Goal: Information Seeking & Learning: Learn about a topic

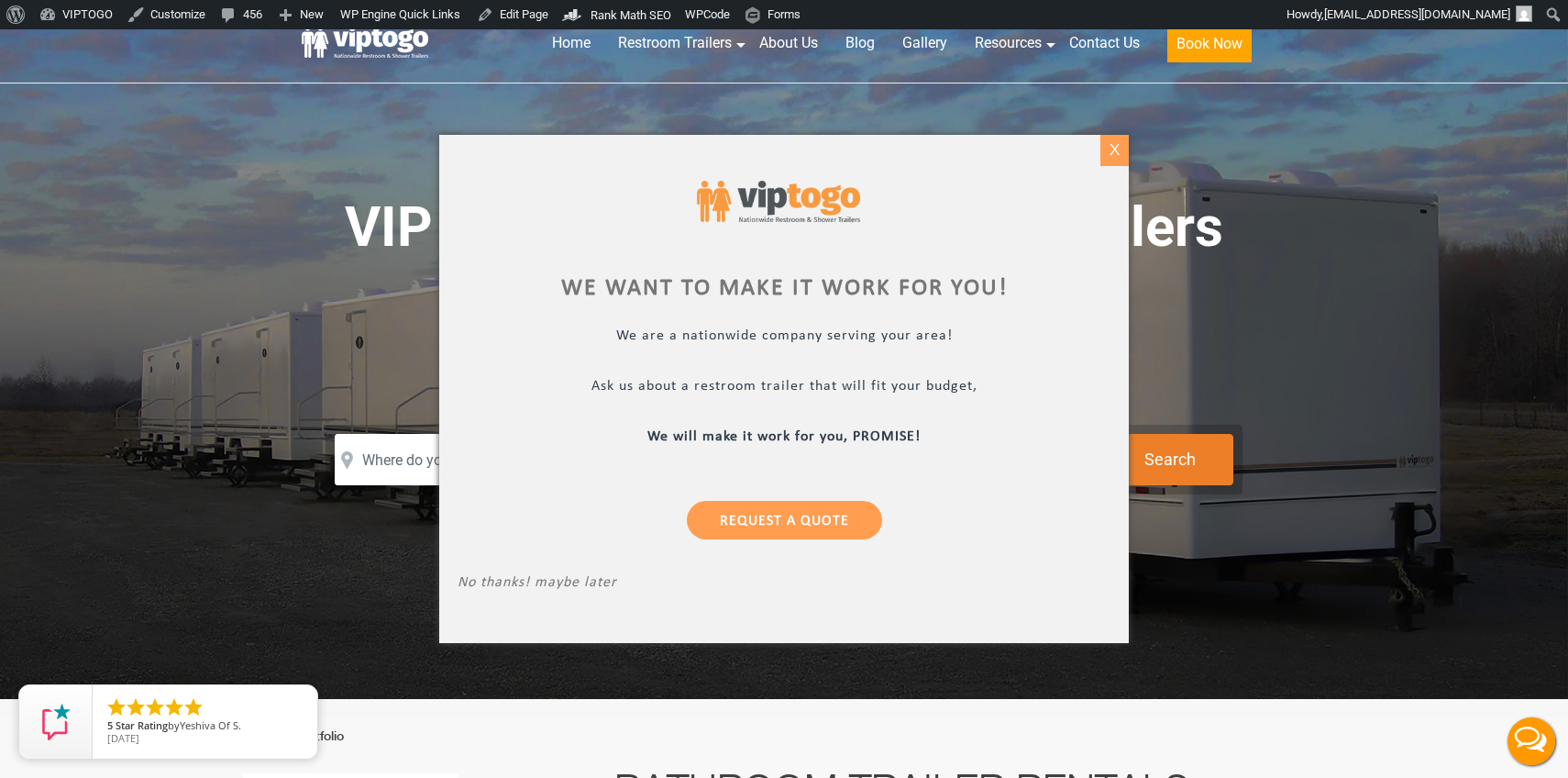
click at [1114, 159] on div "X" at bounding box center [1114, 150] width 29 height 31
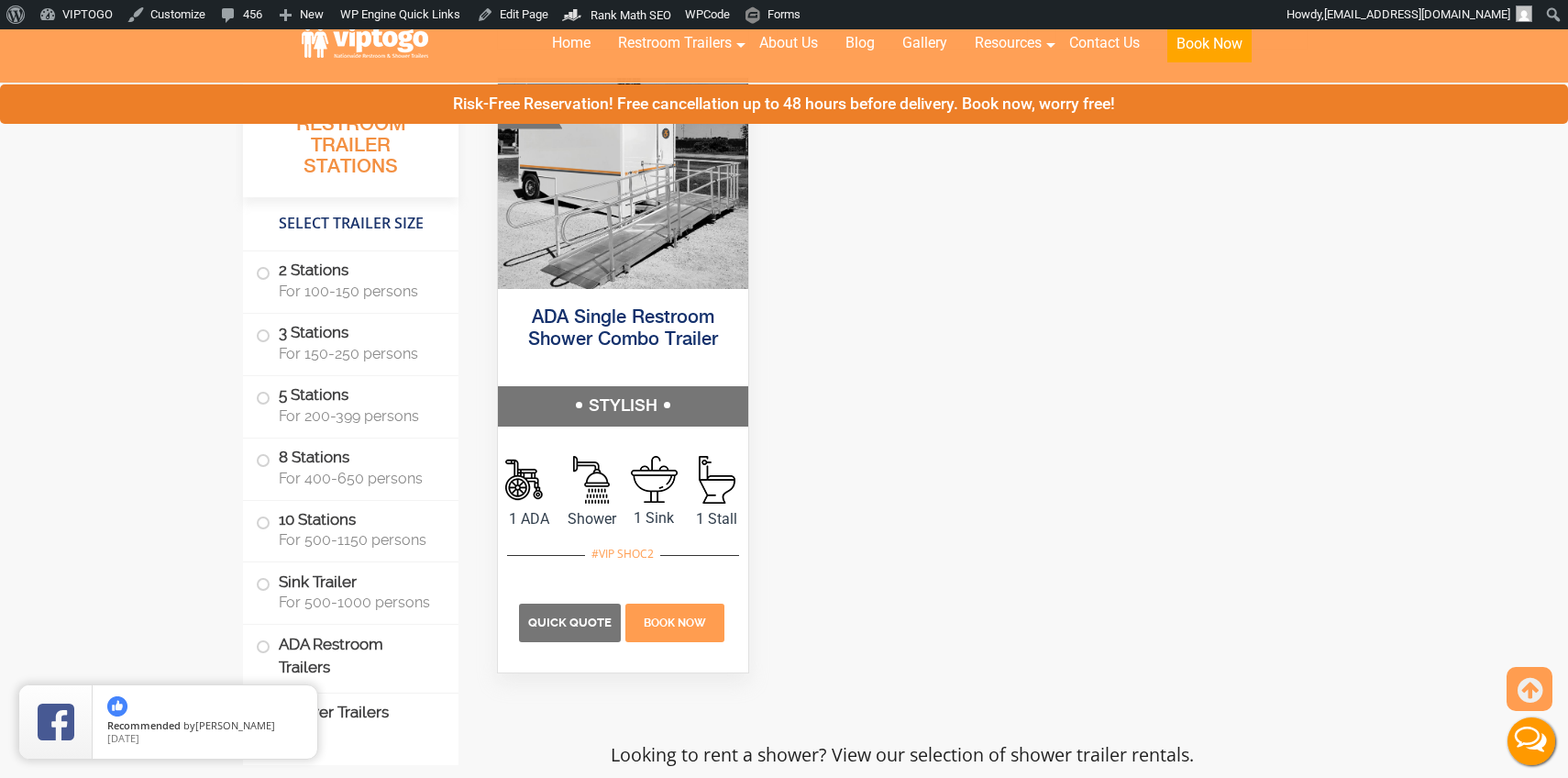
scroll to position [6530, 0]
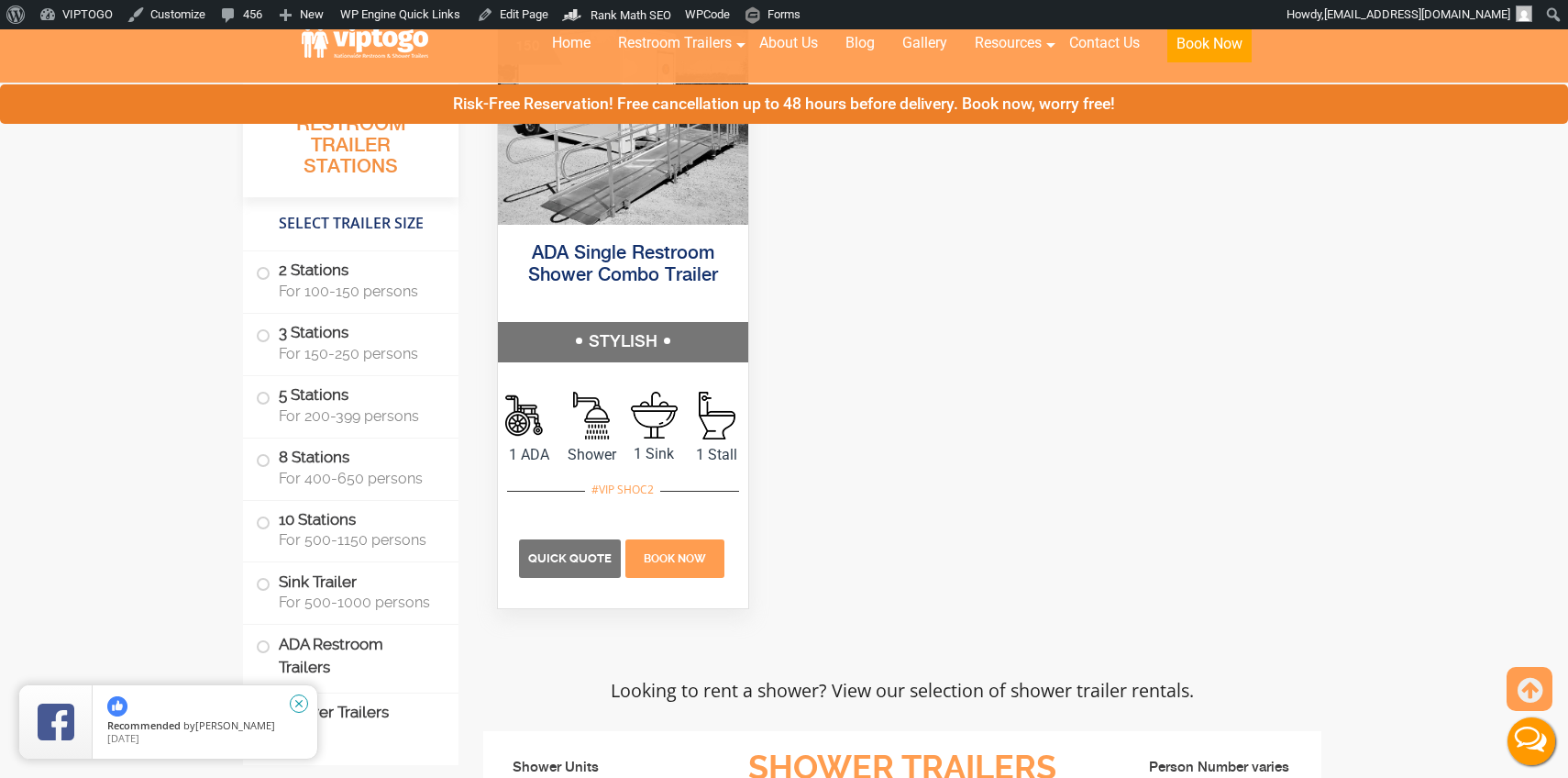
click at [302, 703] on icon "close" at bounding box center [299, 703] width 19 height 19
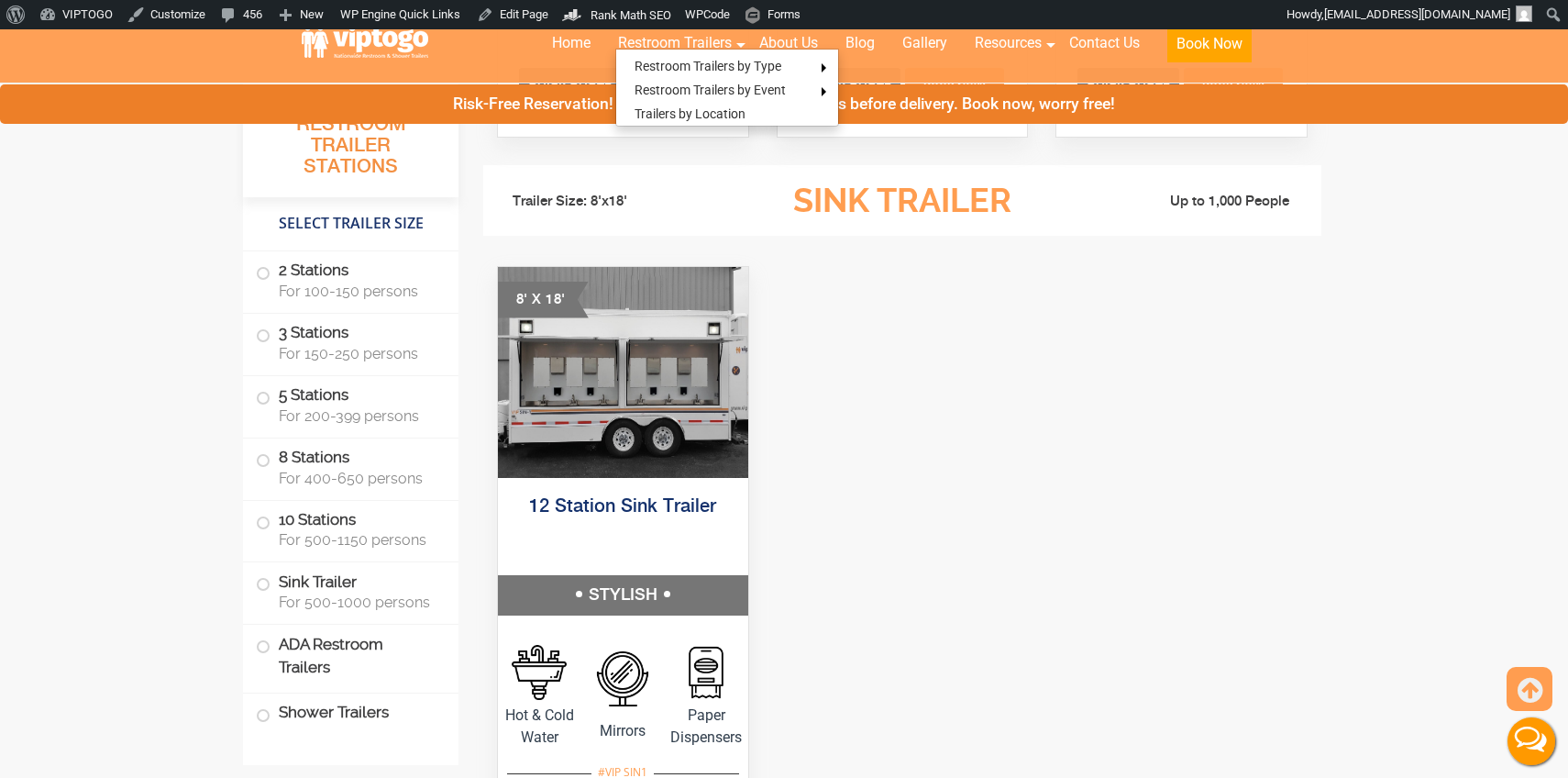
scroll to position [4900, 0]
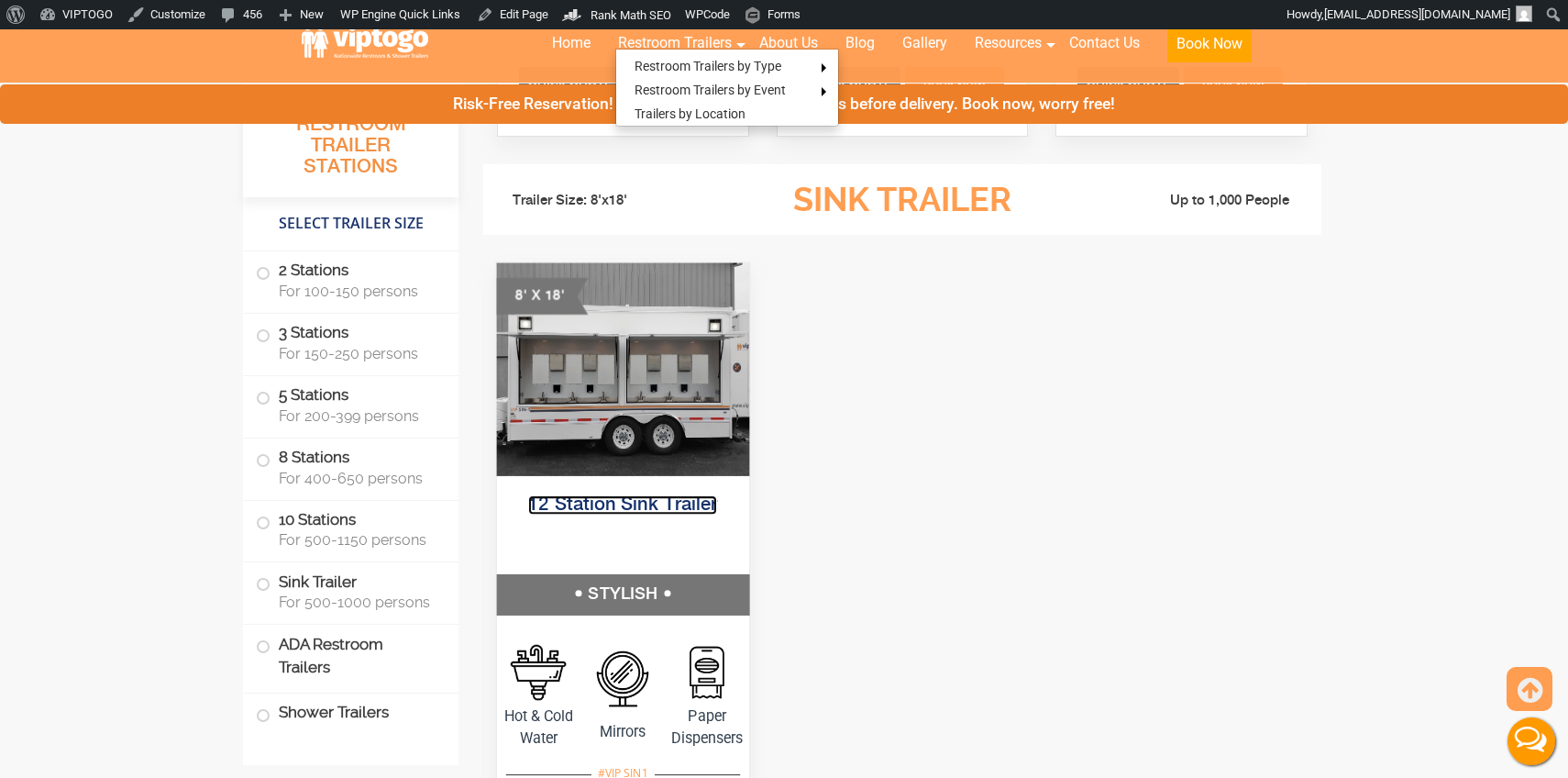
click at [627, 501] on link "12 Station Sink Trailer" at bounding box center [622, 505] width 189 height 20
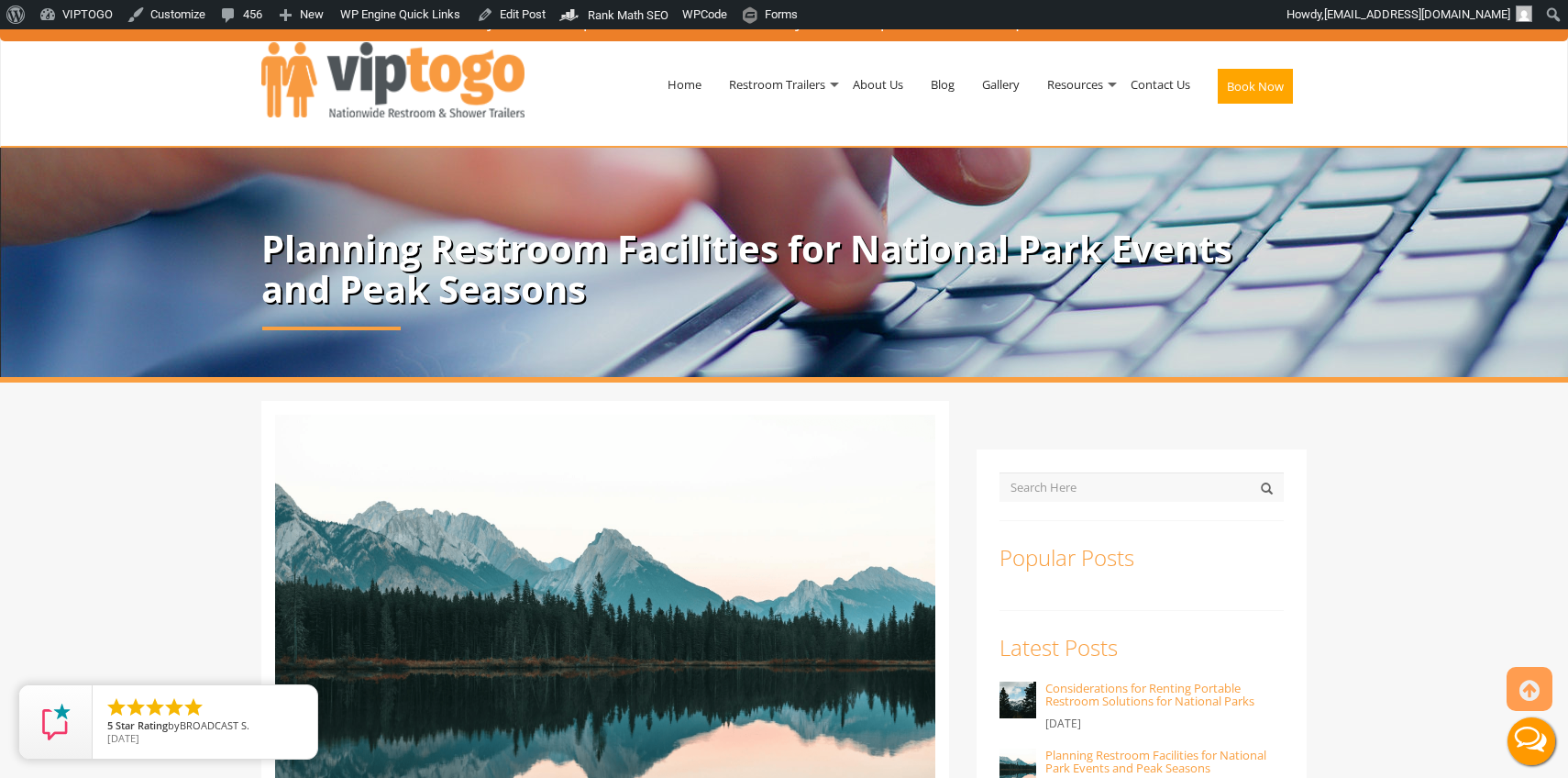
scroll to position [8767, 0]
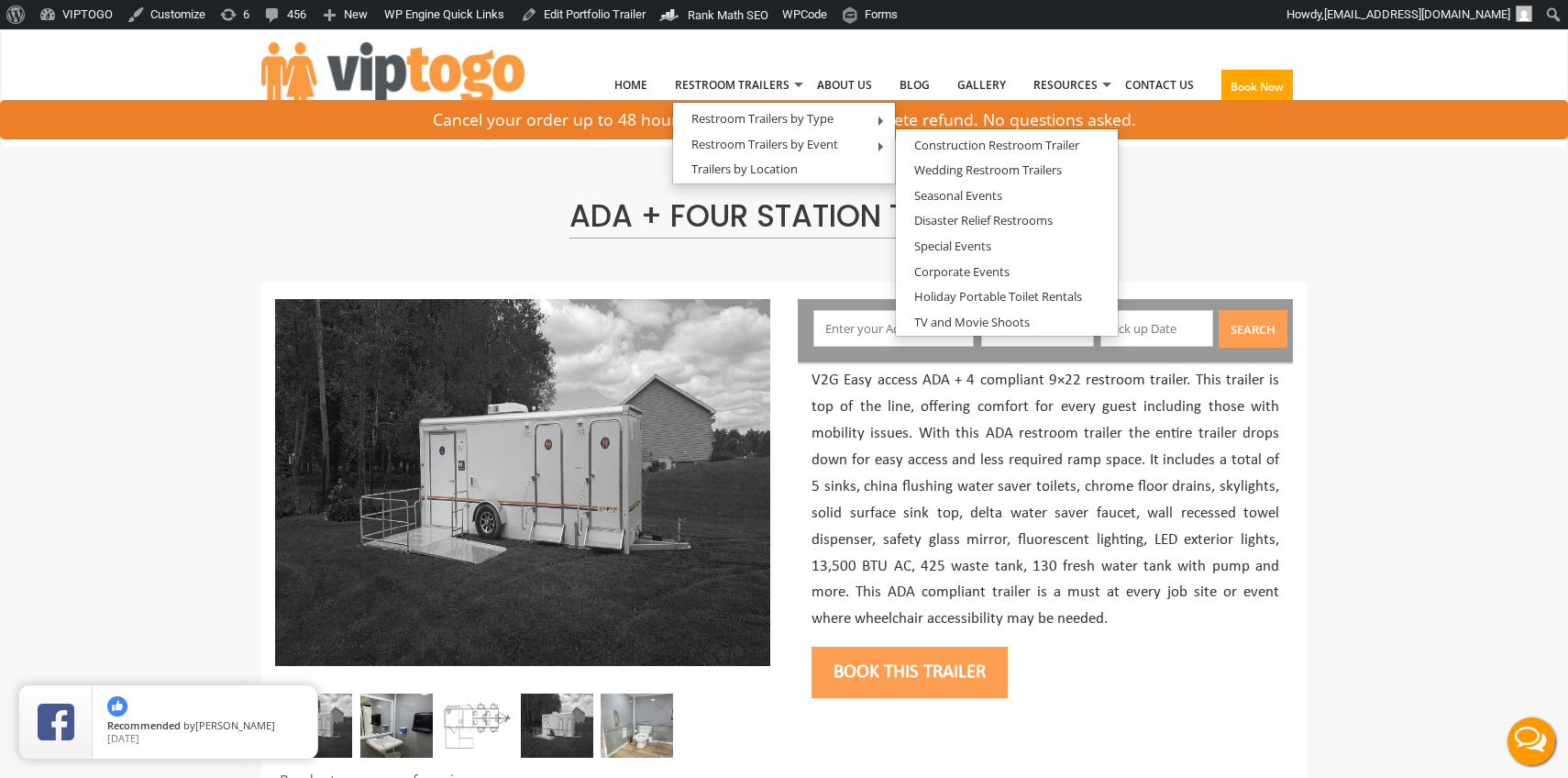
click at [920, 503] on p "V2G Easy access ADA + 4 compliant 9×22 restroom trailer. This trailer is top of…" at bounding box center [1045, 500] width 468 height 266
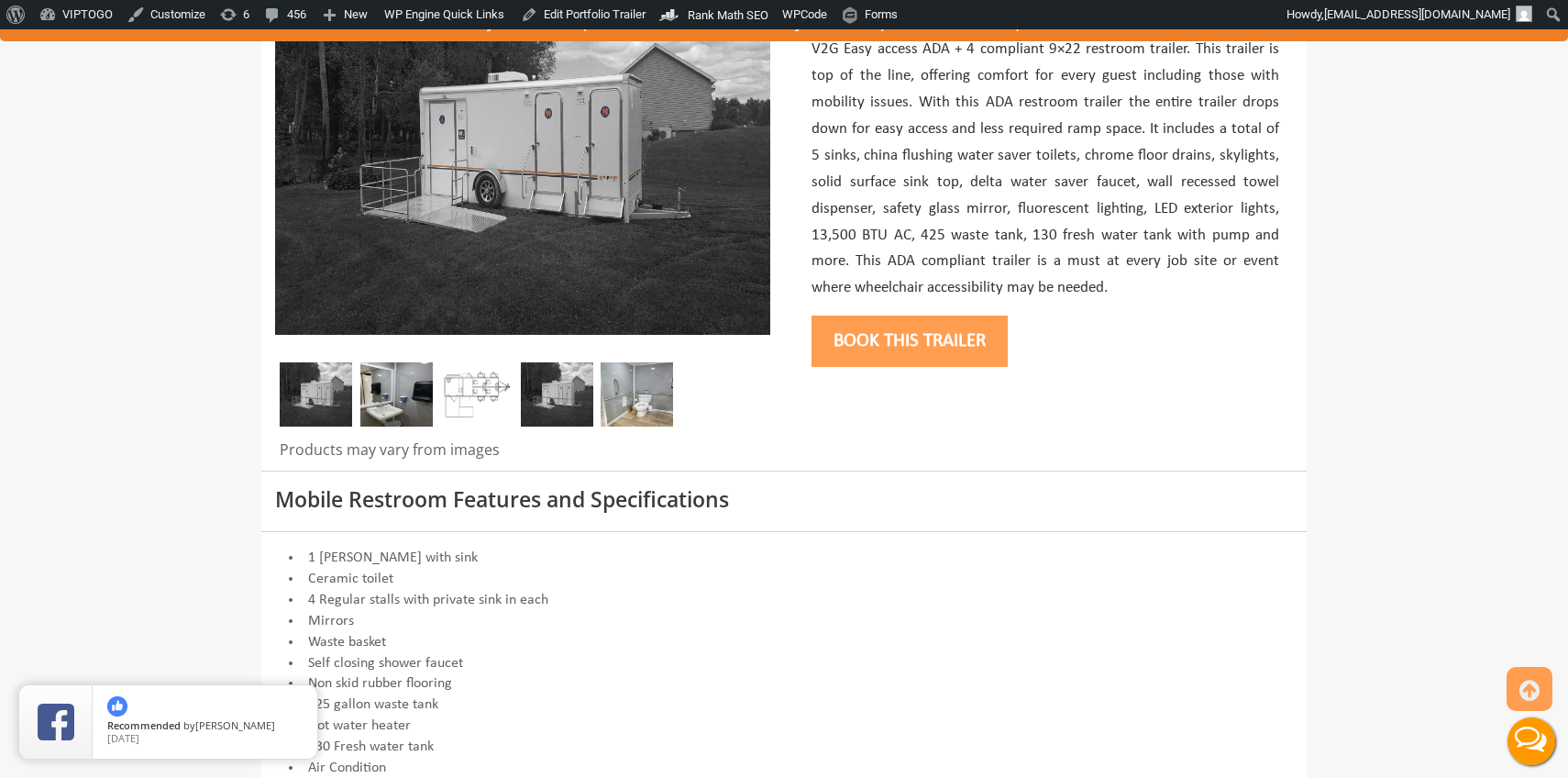
scroll to position [588, 0]
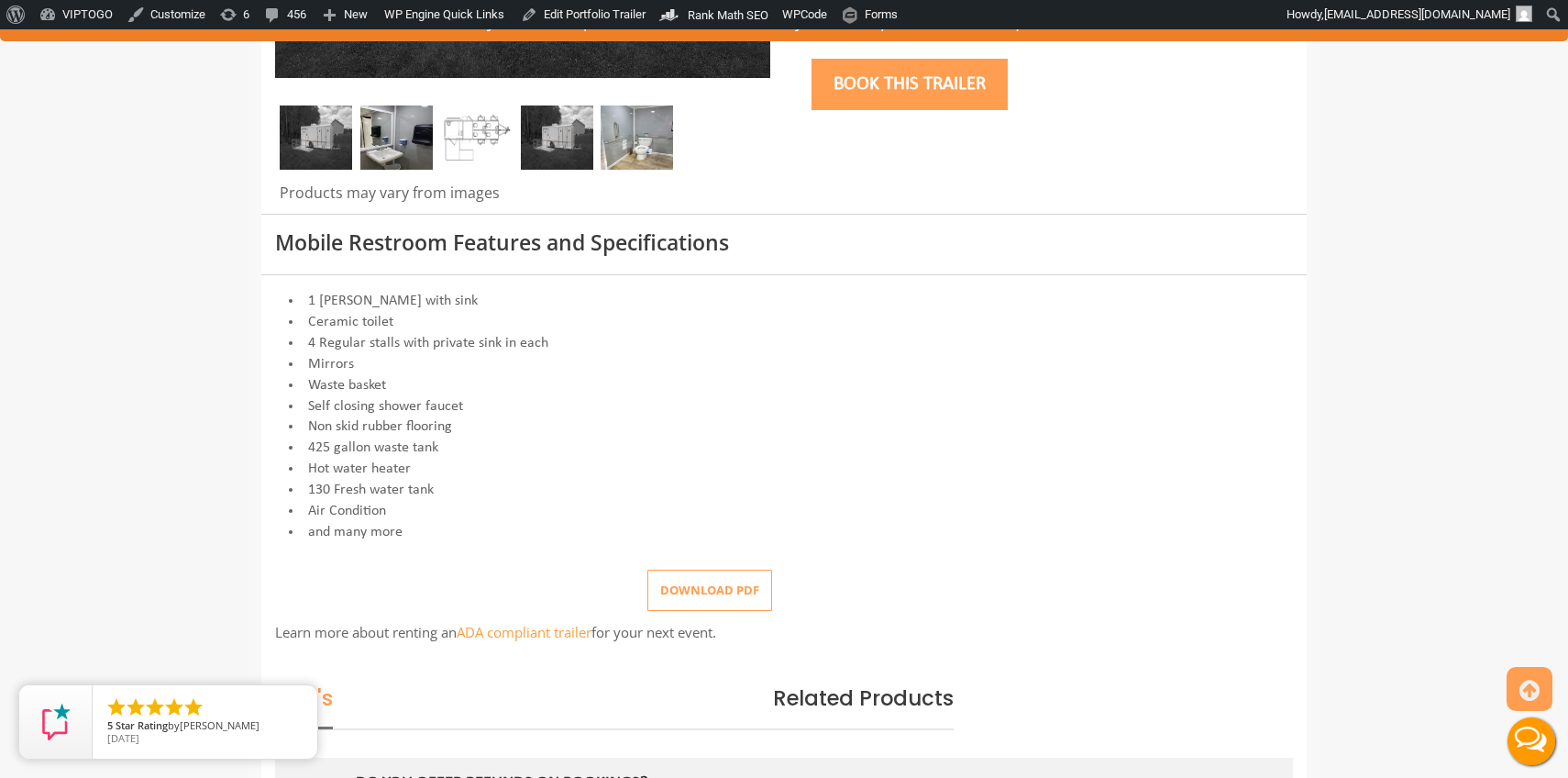
click at [875, 372] on li "Mirrors" at bounding box center [784, 364] width 1018 height 21
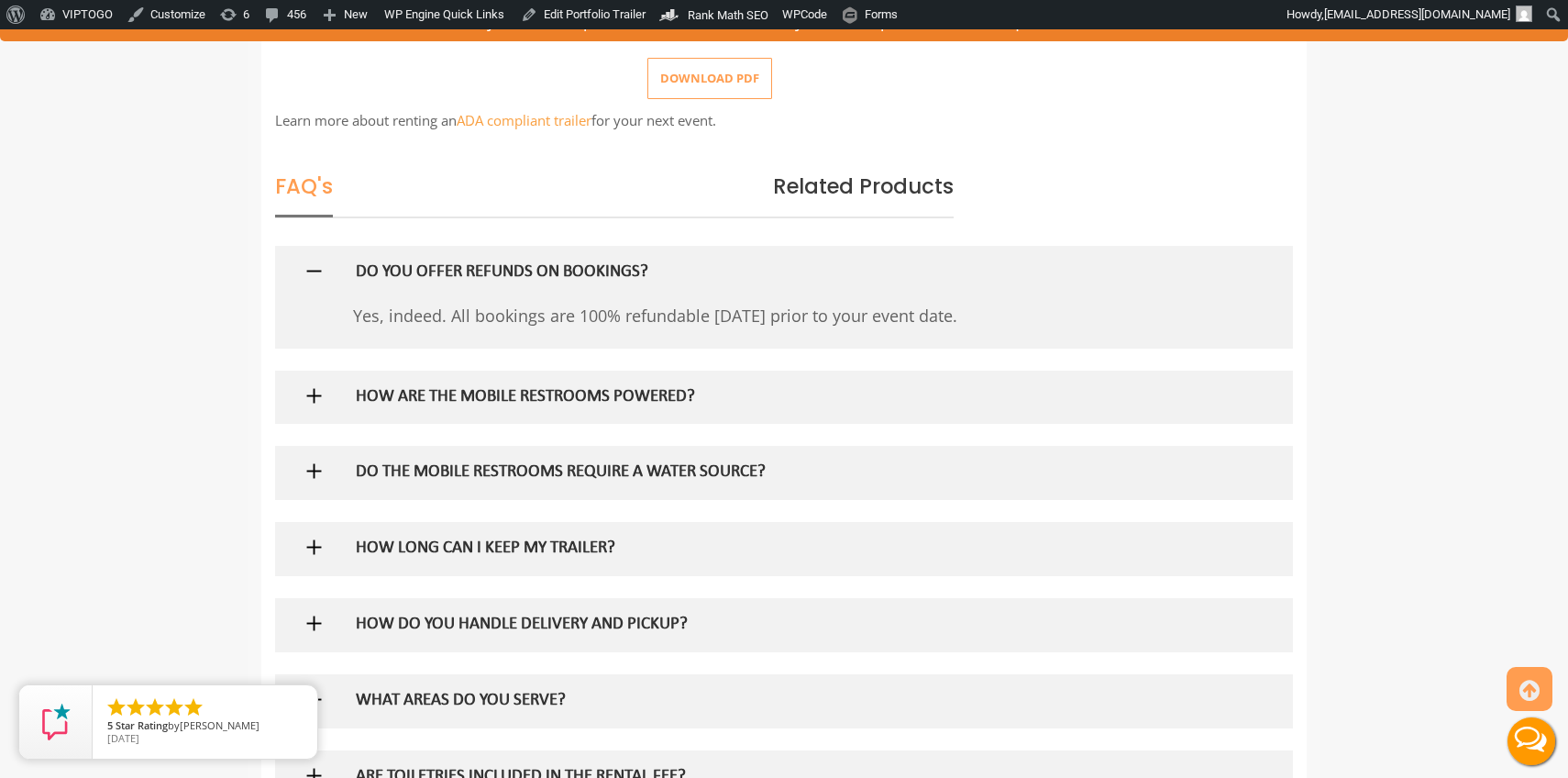
scroll to position [1103, 0]
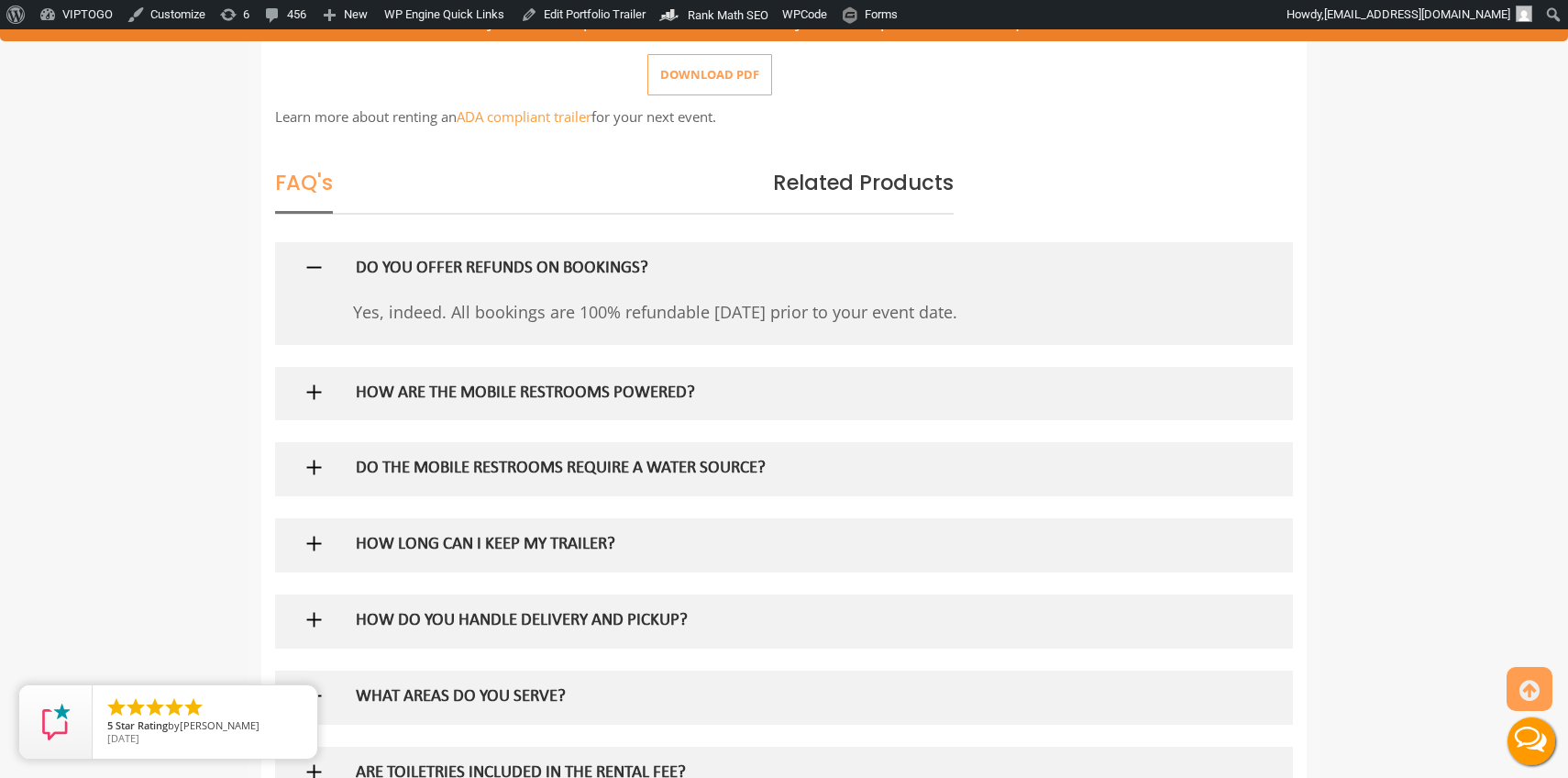
click at [440, 389] on h5 "HOW ARE THE MOBILE RESTROOMS POWERED?" at bounding box center [755, 393] width 798 height 20
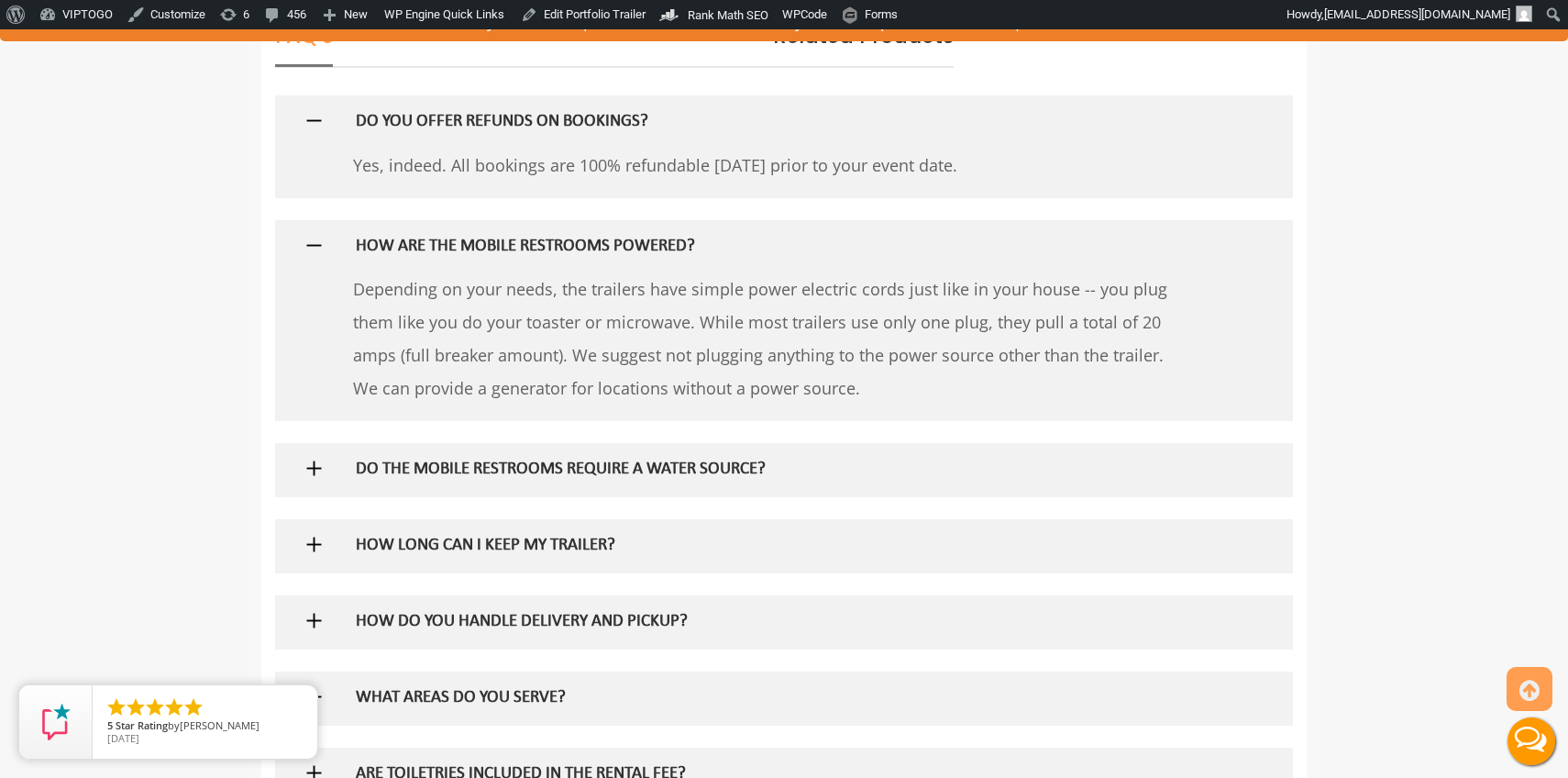
click at [455, 470] on h5 "DO THE MOBILE RESTROOMS REQUIRE A WATER SOURCE?" at bounding box center [755, 470] width 798 height 20
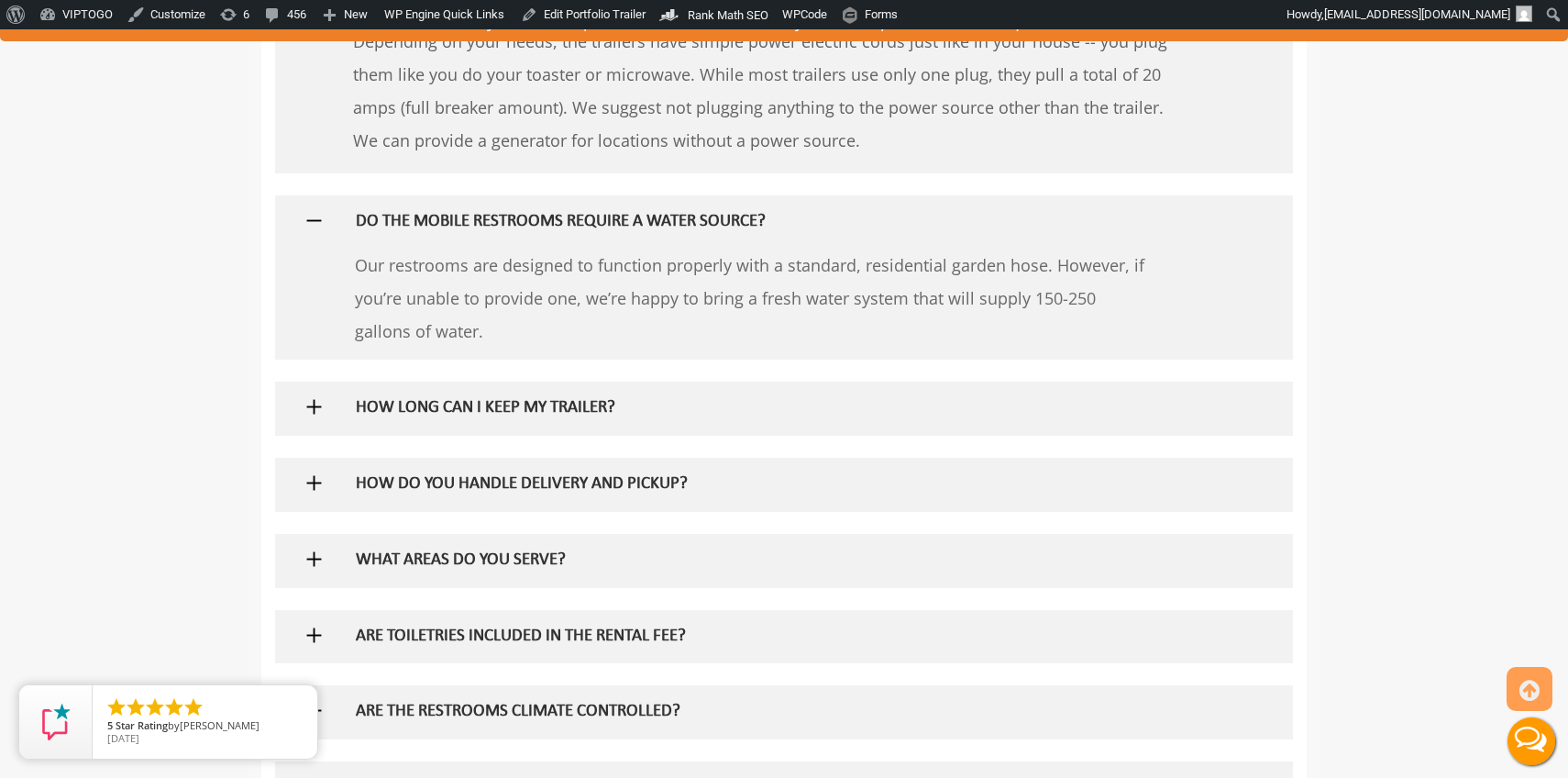
scroll to position [1517, 0]
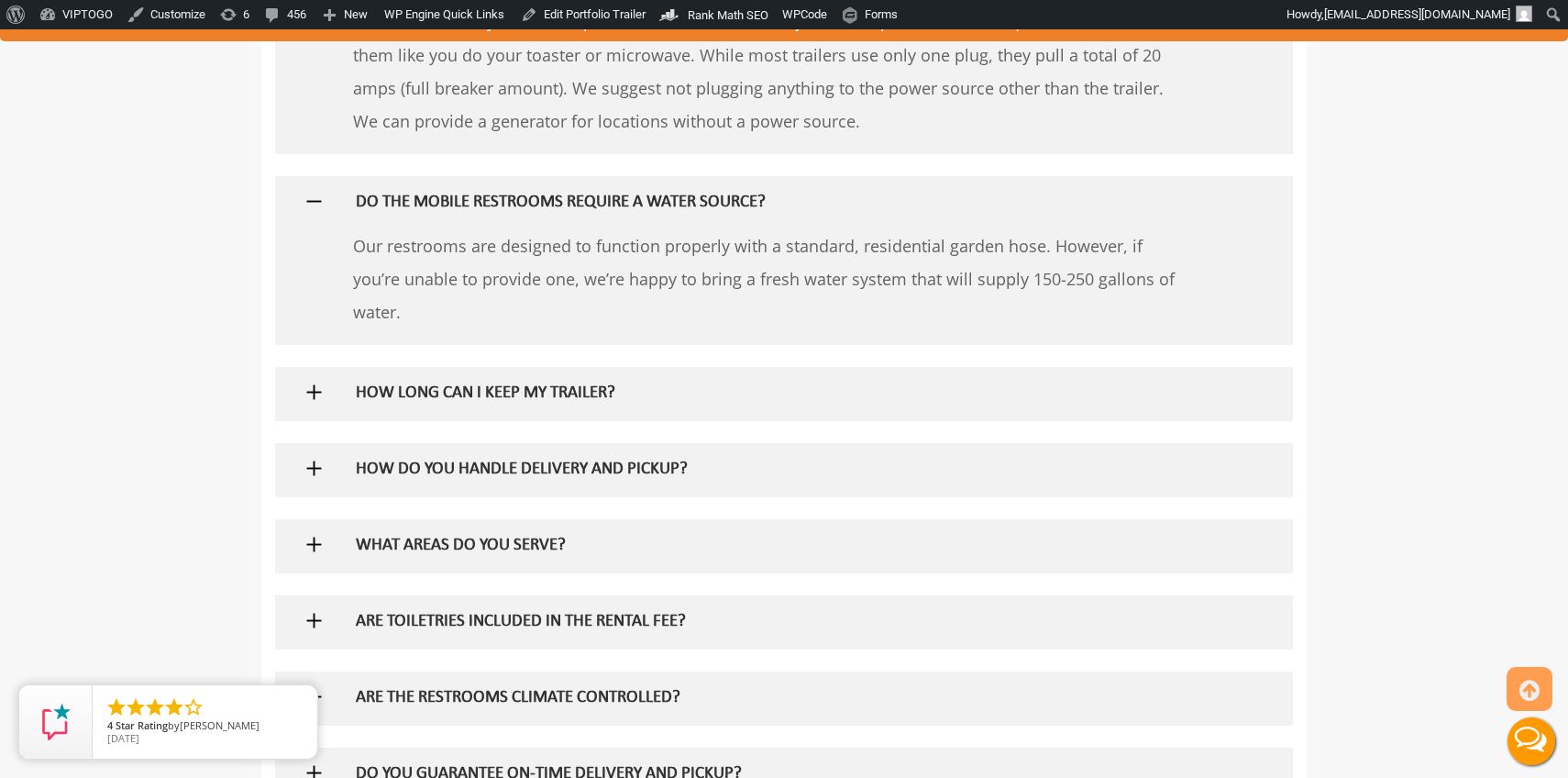
click at [454, 381] on div "HOW LONG CAN I KEEP MY TRAILER?" at bounding box center [755, 393] width 825 height 53
click at [454, 399] on h5 "HOW LONG CAN I KEEP MY TRAILER?" at bounding box center [755, 393] width 798 height 20
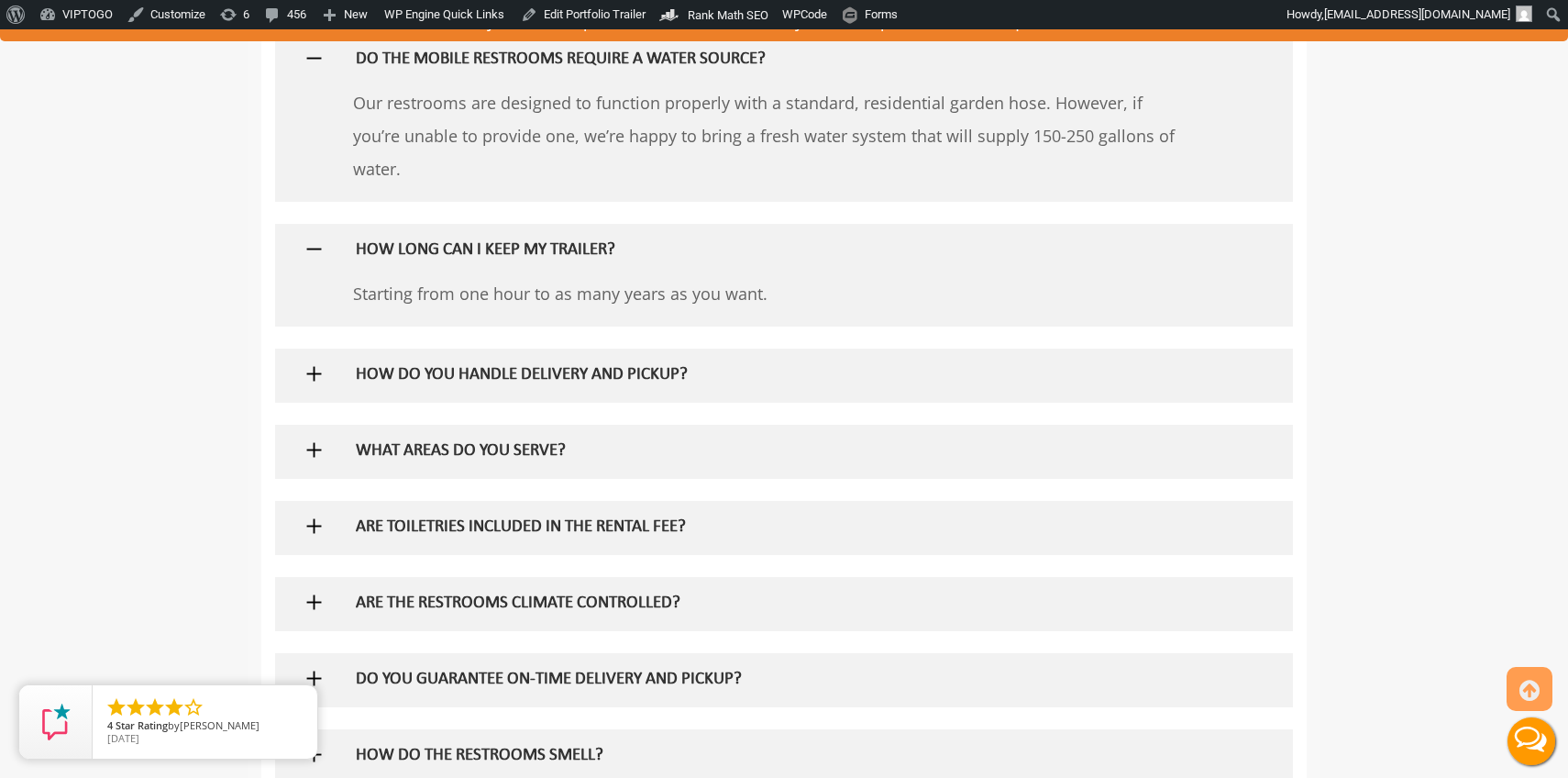
scroll to position [1682, 0]
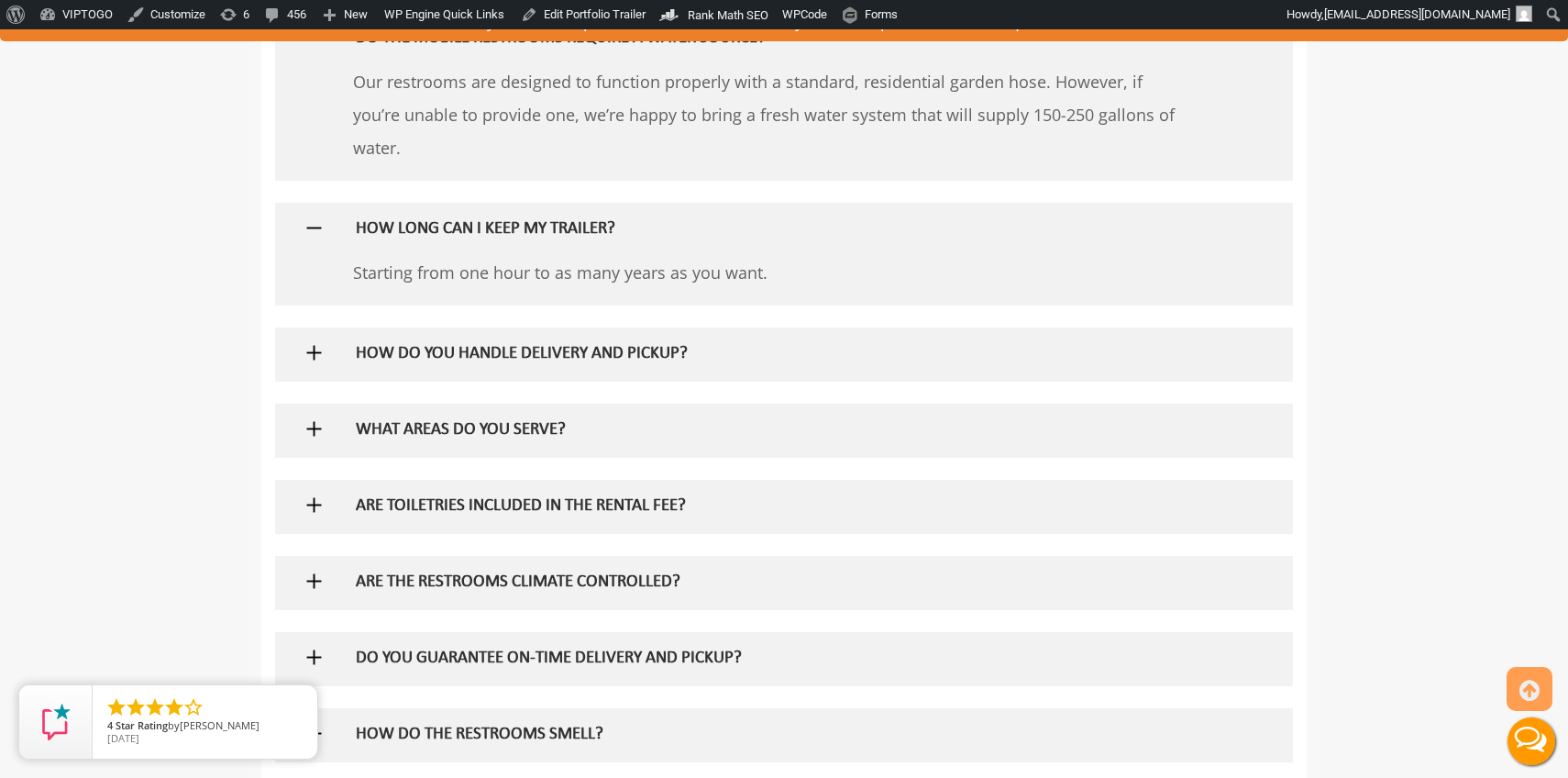
click at [445, 341] on div "HOW DO YOU HANDLE DELIVERY AND PICKUP?" at bounding box center [755, 353] width 825 height 53
click at [430, 364] on div "HOW DO YOU HANDLE DELIVERY AND PICKUP?" at bounding box center [755, 353] width 825 height 53
click at [429, 361] on h5 "HOW DO YOU HANDLE DELIVERY AND PICKUP?" at bounding box center [755, 354] width 798 height 20
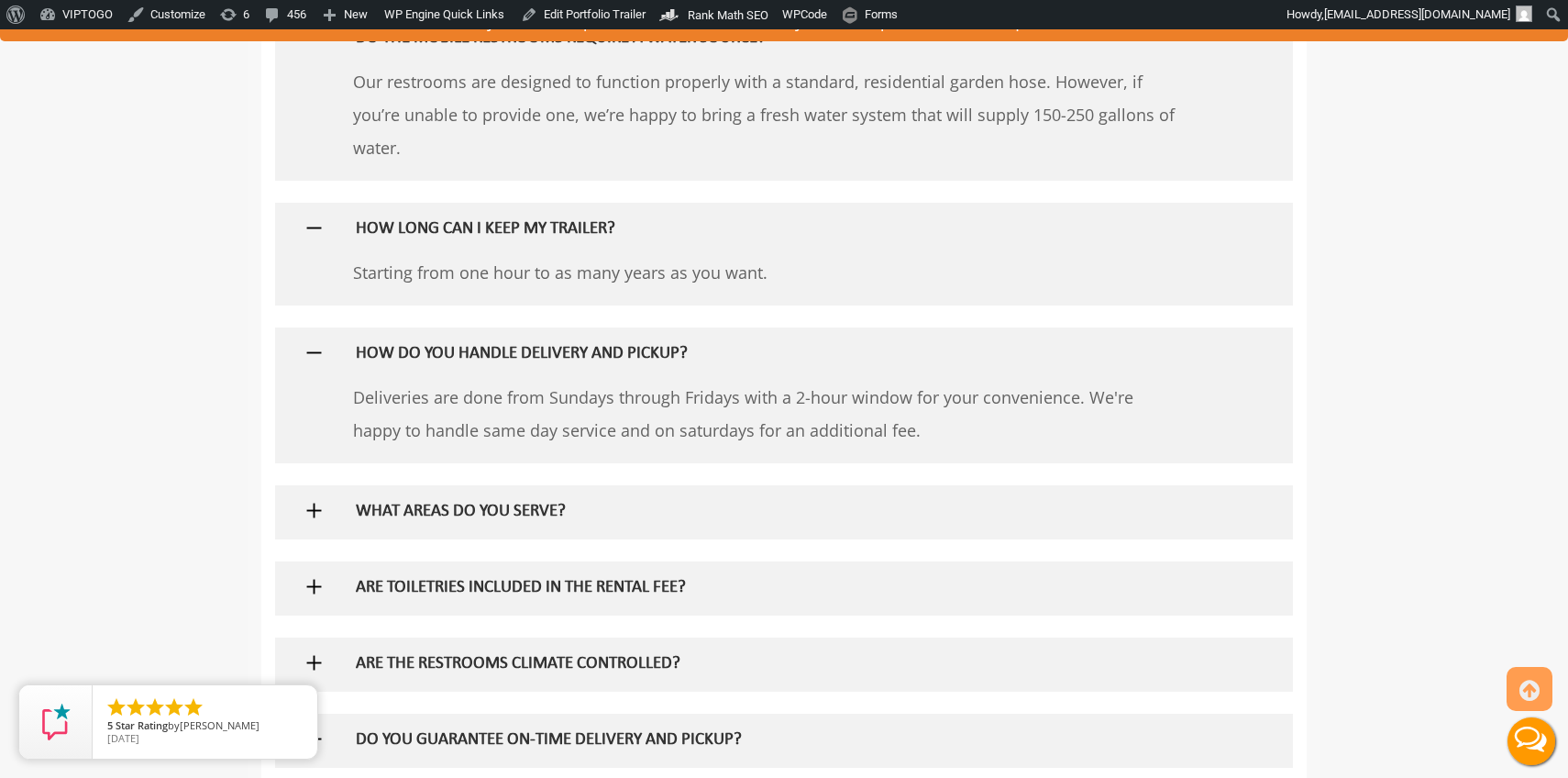
click at [446, 515] on h5 "WHAT AREAS DO YOU SERVE?" at bounding box center [755, 512] width 798 height 20
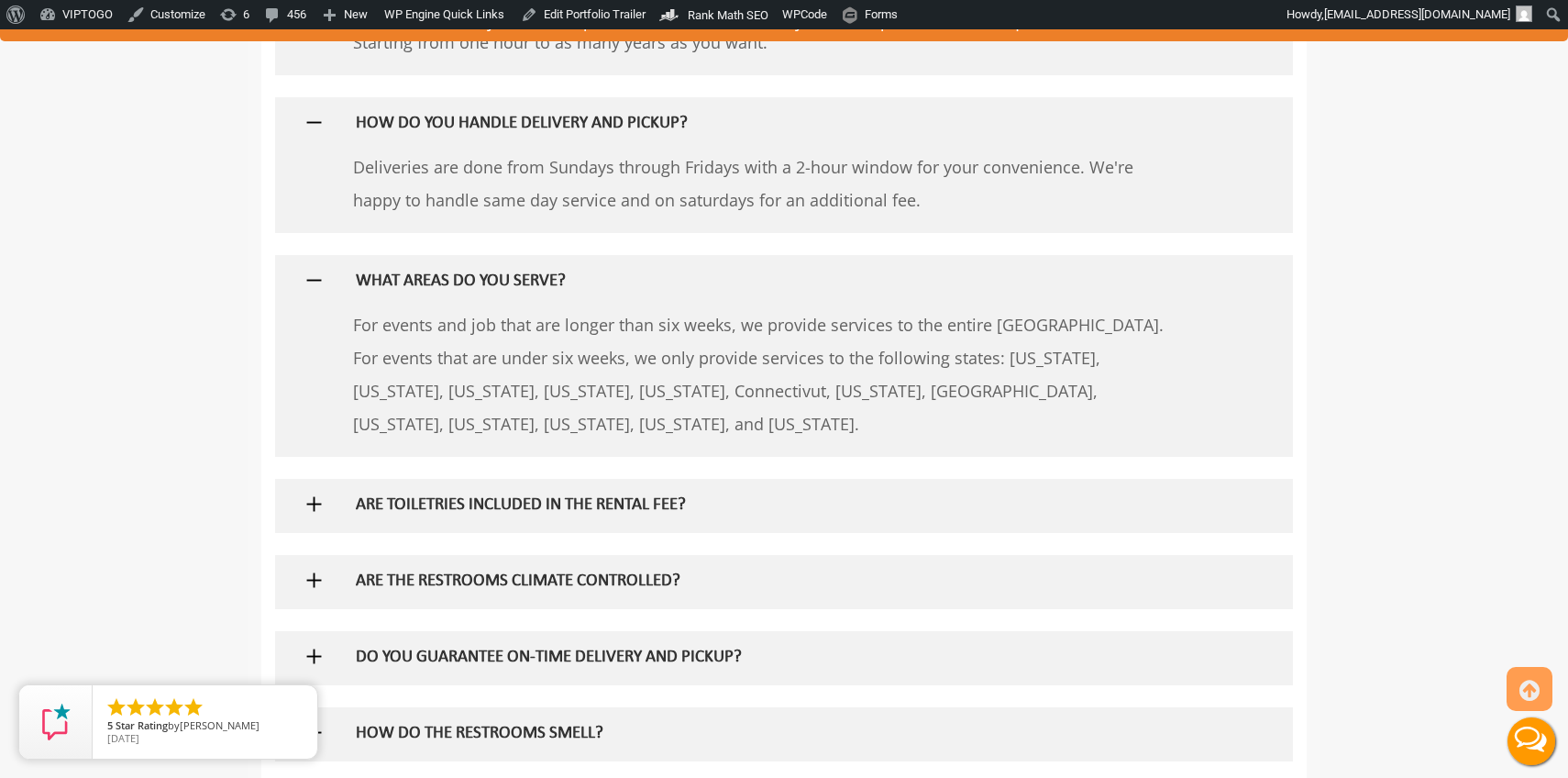
click at [443, 500] on h5 "ARE TOILETRIES INCLUDED IN THE RENTAL FEE?" at bounding box center [755, 506] width 798 height 20
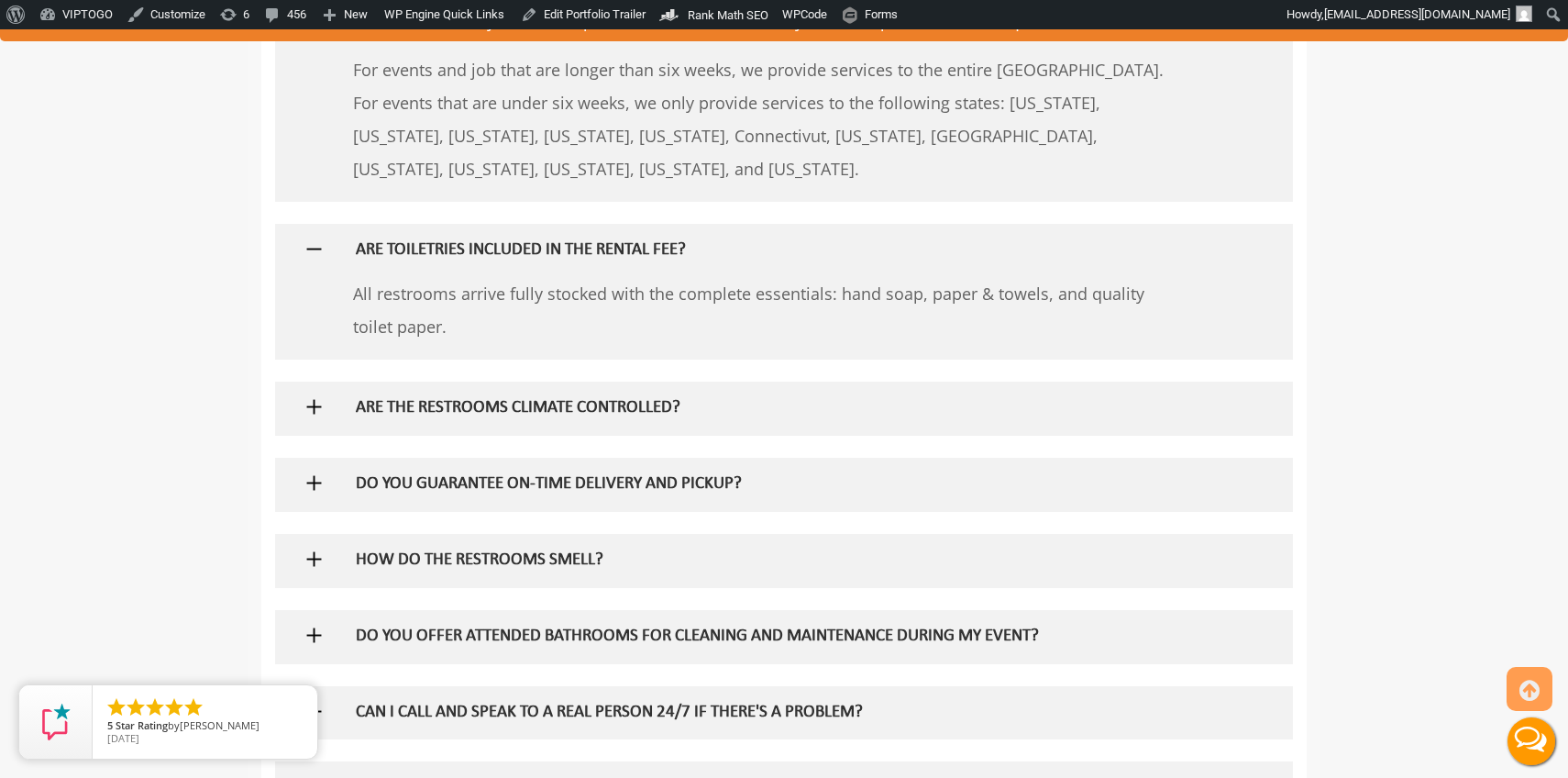
scroll to position [2172, 0]
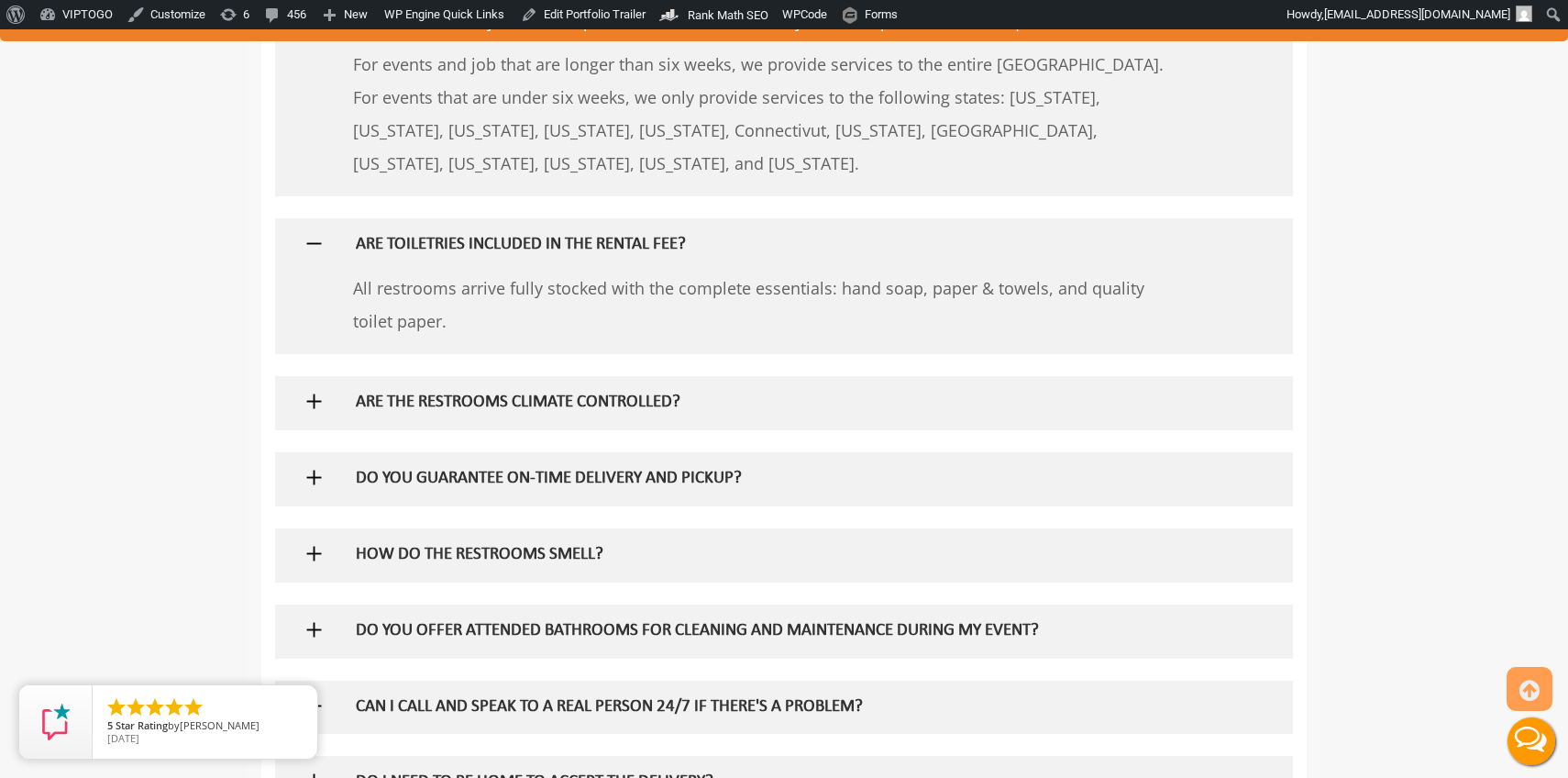
click at [456, 394] on h5 "ARE THE RESTROOMS CLIMATE CONTROLLED?" at bounding box center [755, 403] width 798 height 20
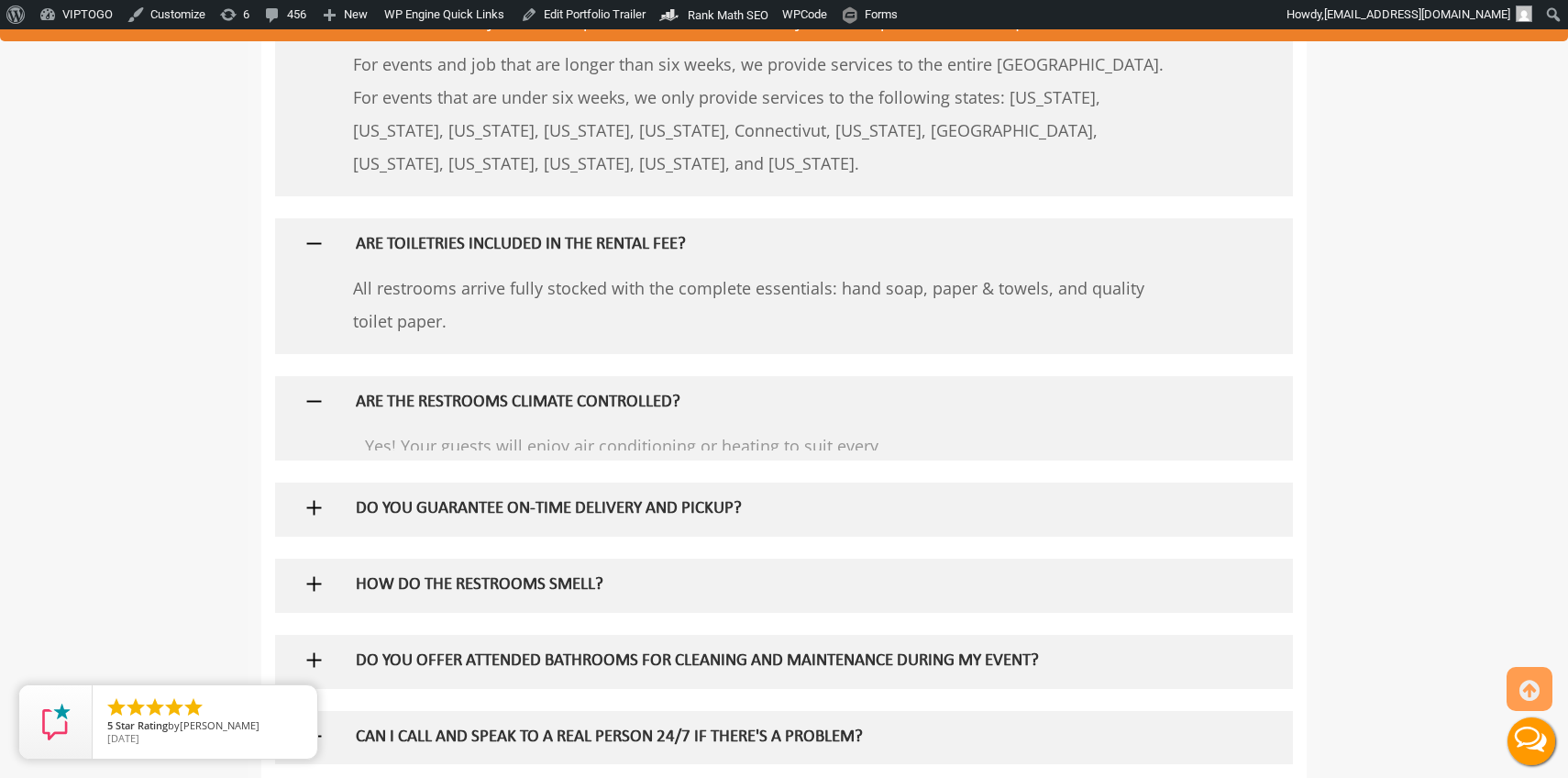
click at [456, 489] on div "3 answers DO YOU OFFER REFUNDS ON BOOKINGS? Yes, indeed. All bookings are 100% …" at bounding box center [784, 192] width 1045 height 2037
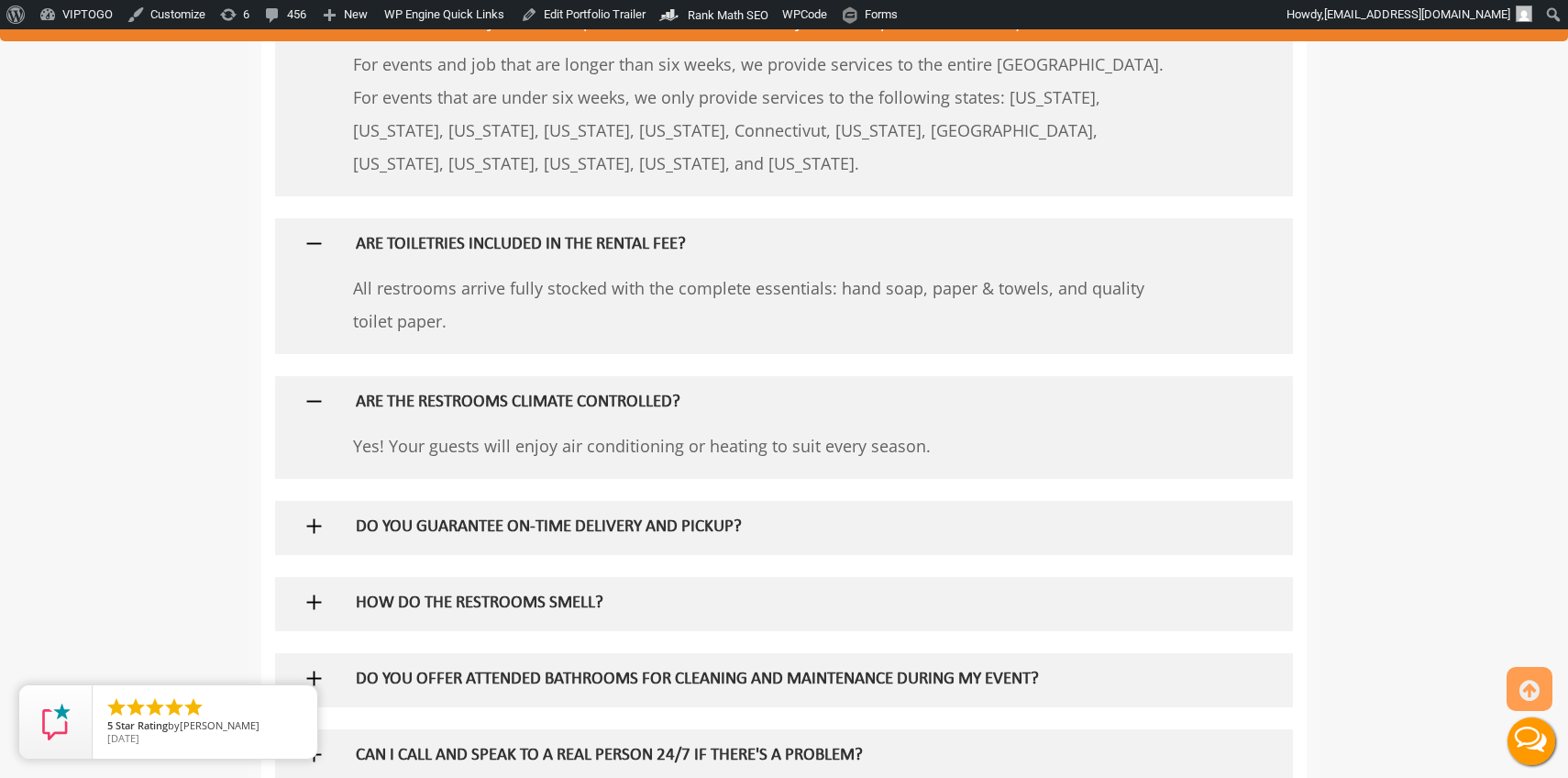
click at [458, 529] on h5 "DO YOU GUARANTEE ON-TIME DELIVERY AND PICKUP?" at bounding box center [755, 527] width 798 height 20
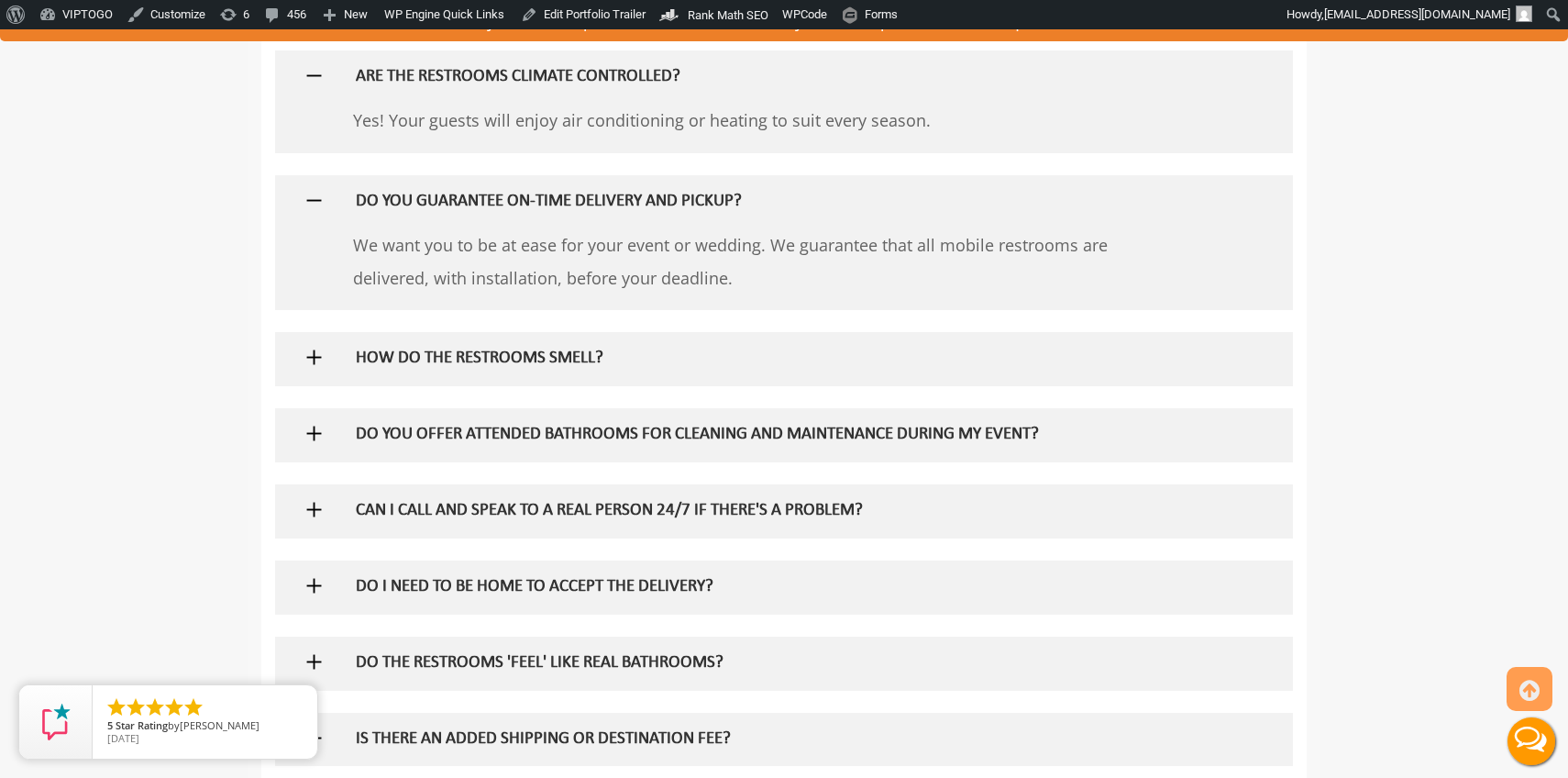
scroll to position [2542, 0]
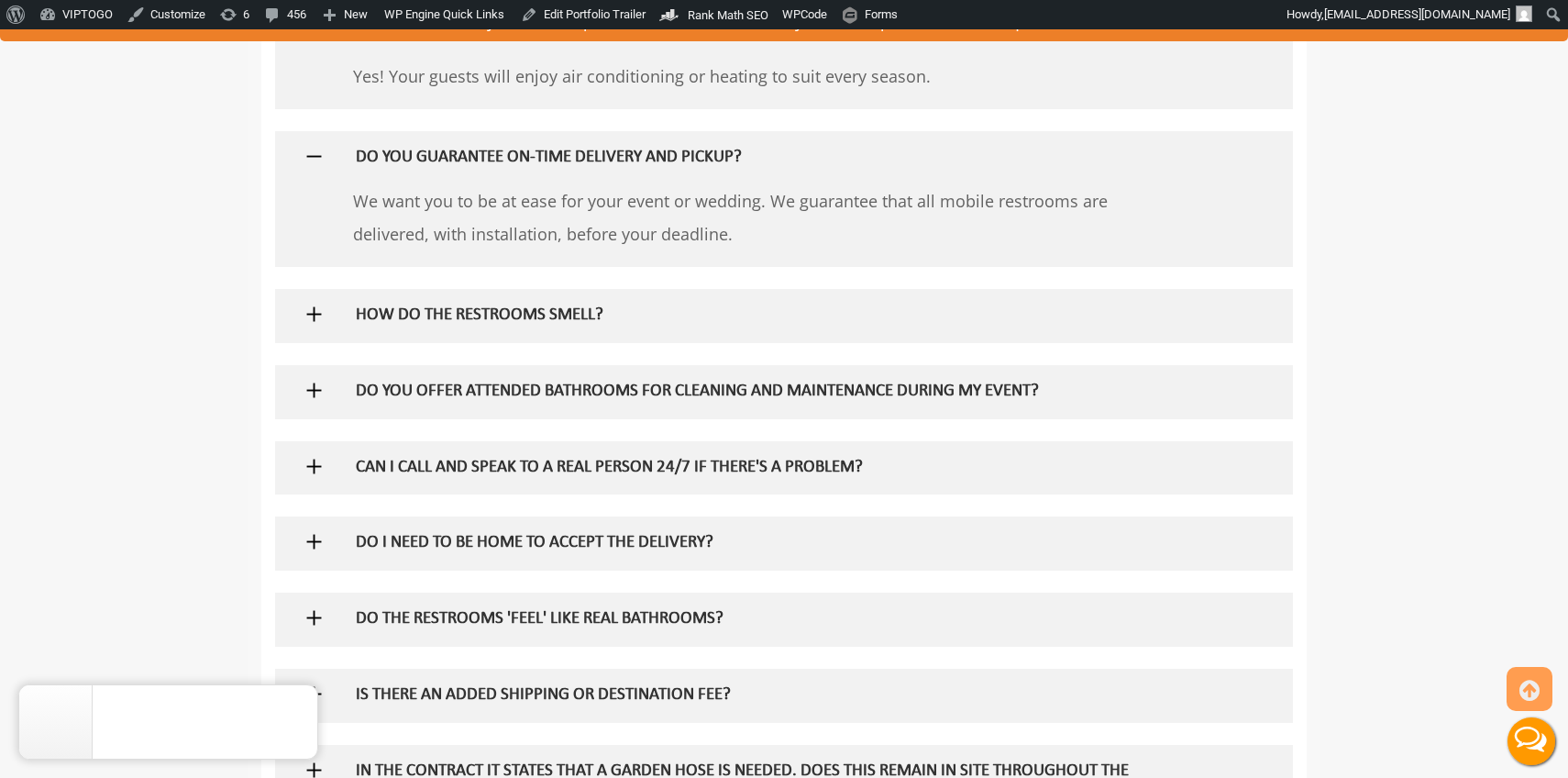
click at [409, 322] on h5 "HOW DO THE RESTROOMS SMELL?" at bounding box center [755, 316] width 798 height 20
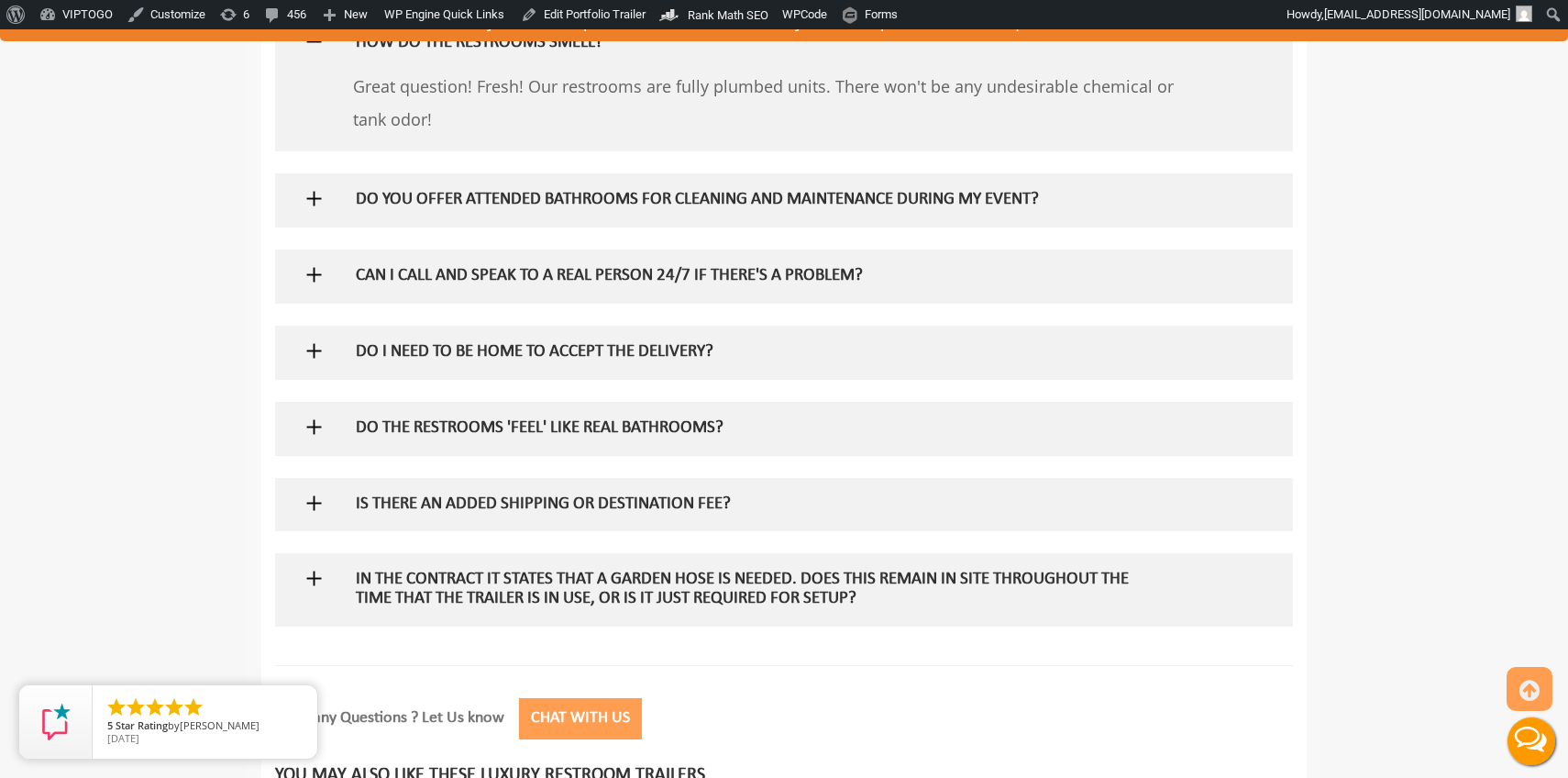
scroll to position [2815, 0]
click at [460, 201] on h5 "DO YOU OFFER ATTENDED BATHROOMS FOR CLEANING AND MAINTENANCE DURING MY EVENT?" at bounding box center [755, 200] width 798 height 20
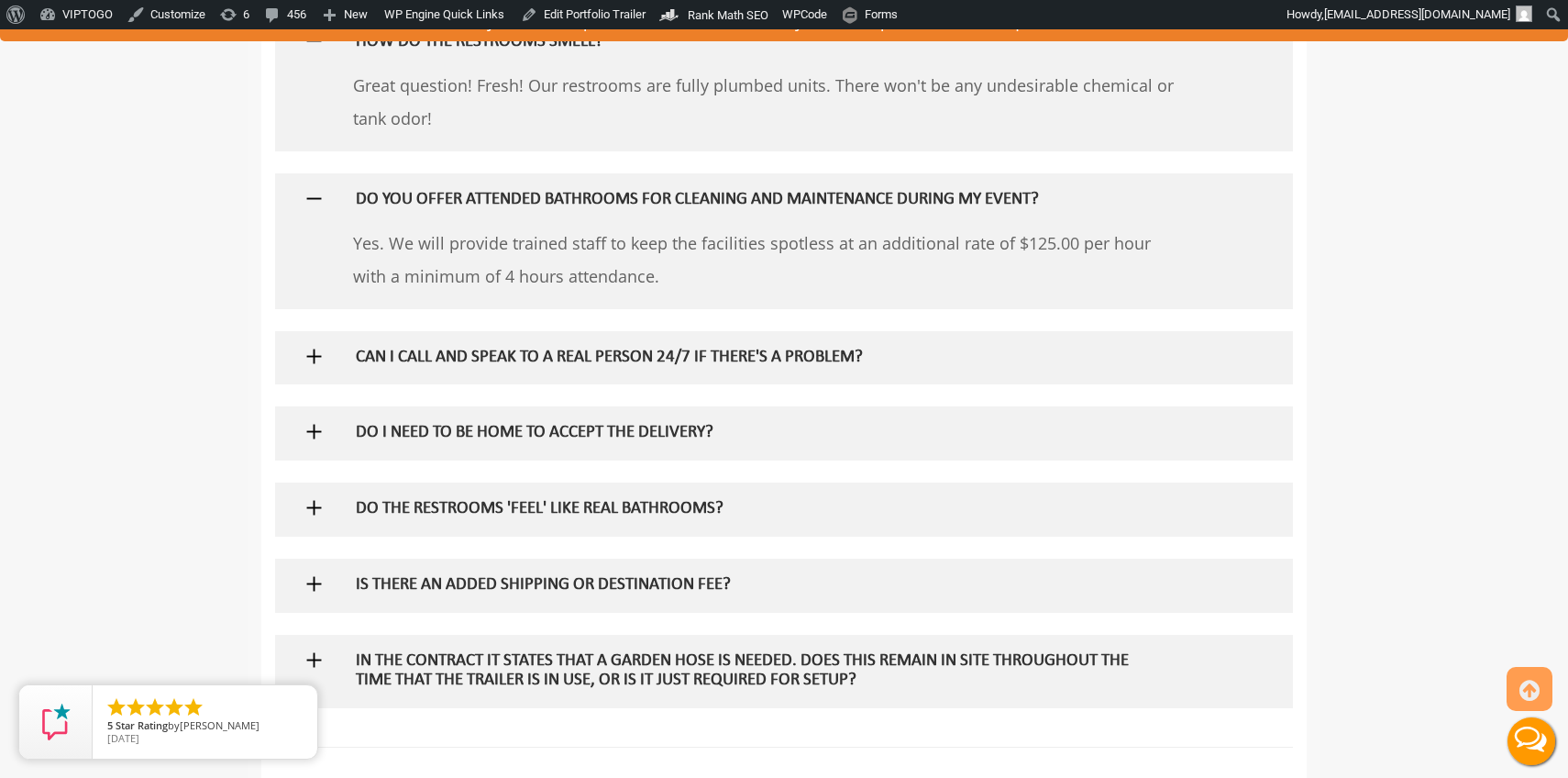
click at [458, 357] on h5 "CAN I CALL AND SPEAK TO A REAL PERSON 24/7 IF THERE'S A PROBLEM?" at bounding box center [755, 358] width 798 height 20
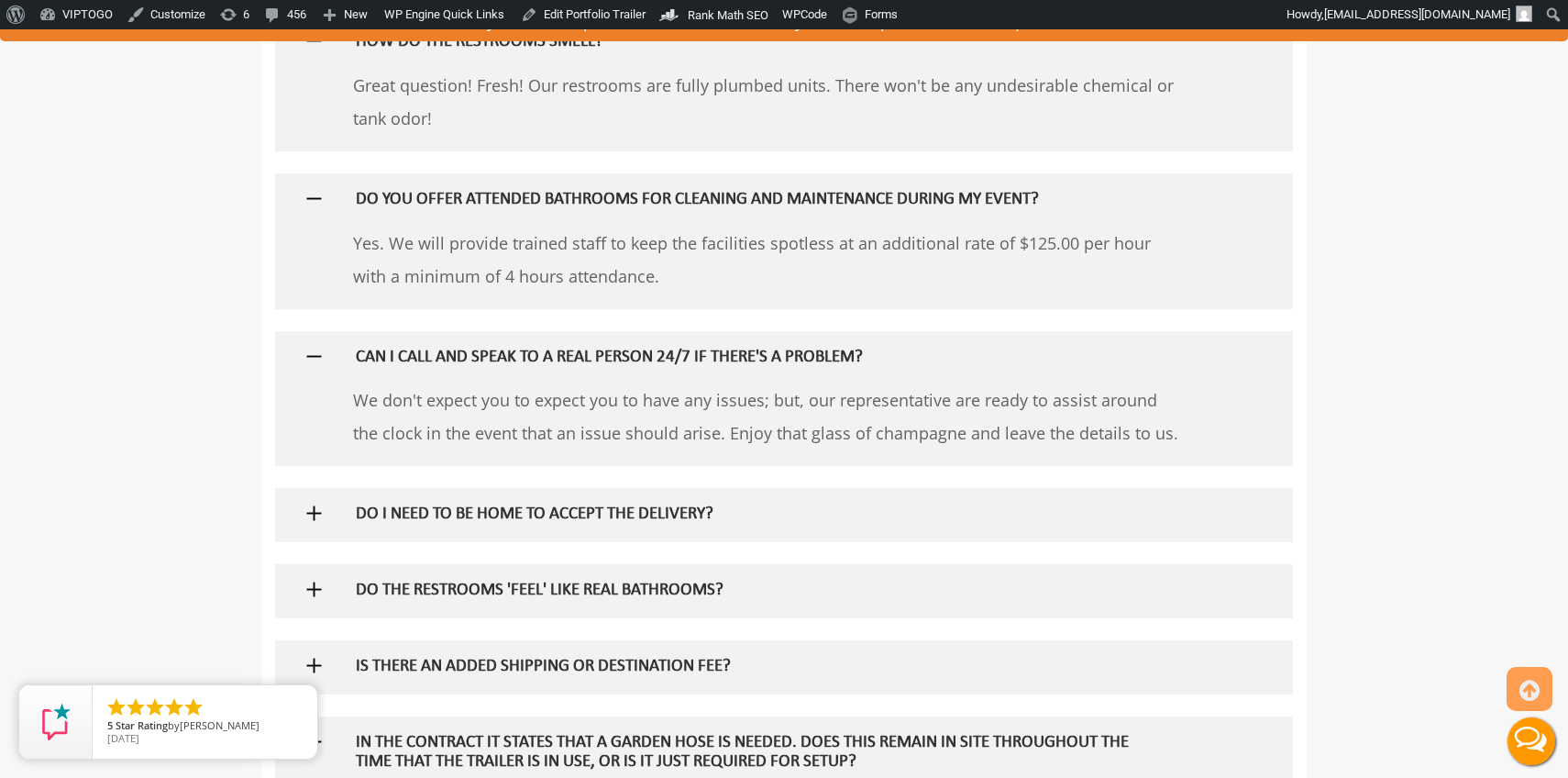
click at [450, 510] on h5 "DO I NEED TO BE HOME TO ACCEPT THE DELIVERY?" at bounding box center [755, 514] width 798 height 20
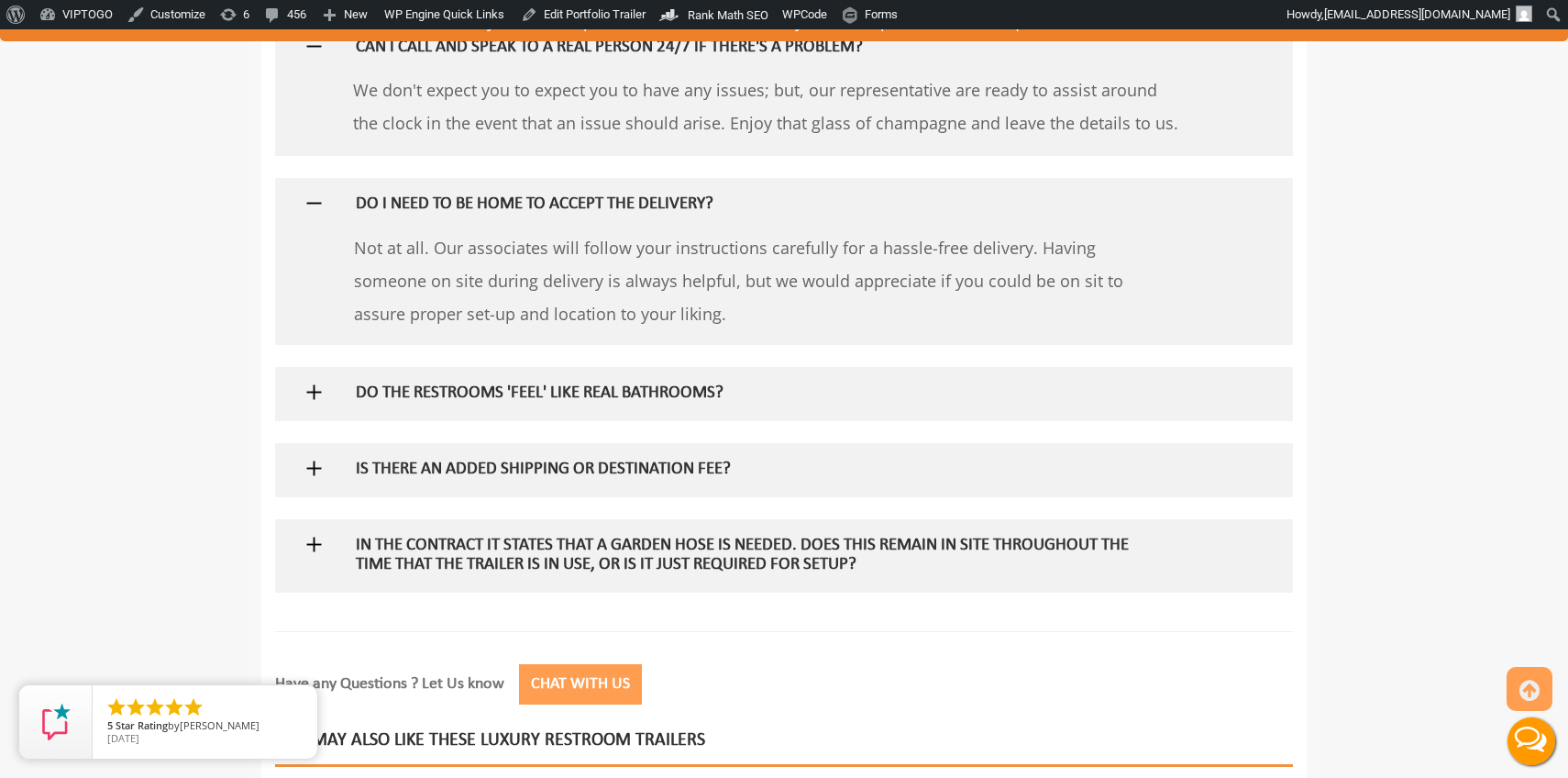
scroll to position [3127, 0]
click at [449, 396] on h5 "DO THE RESTROOMS 'FEEL' LIKE REAL BATHROOMS?" at bounding box center [755, 393] width 798 height 20
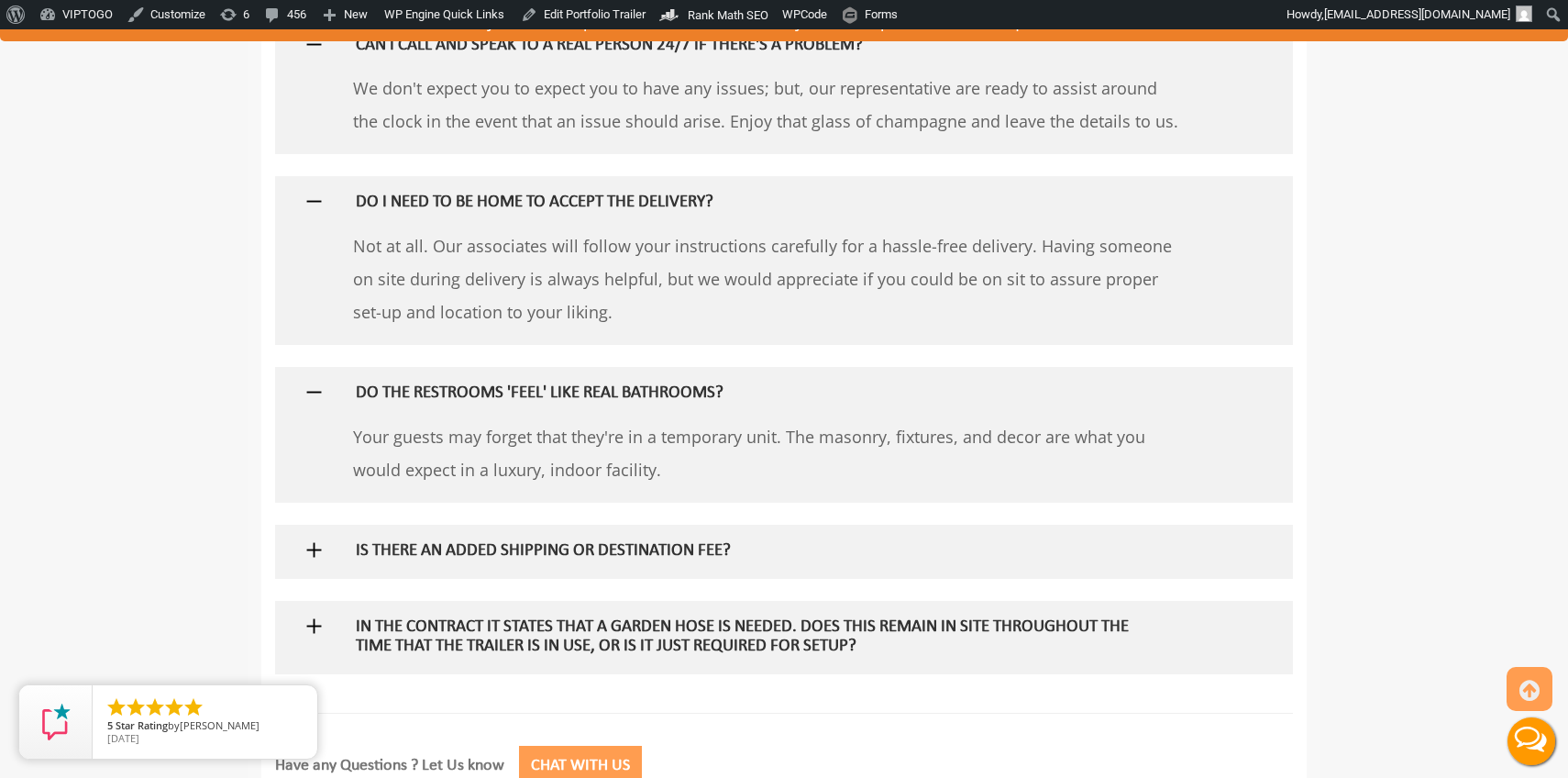
click at [443, 556] on h5 "IS THERE AN ADDED SHIPPING OR DESTINATION FEE?" at bounding box center [755, 552] width 798 height 20
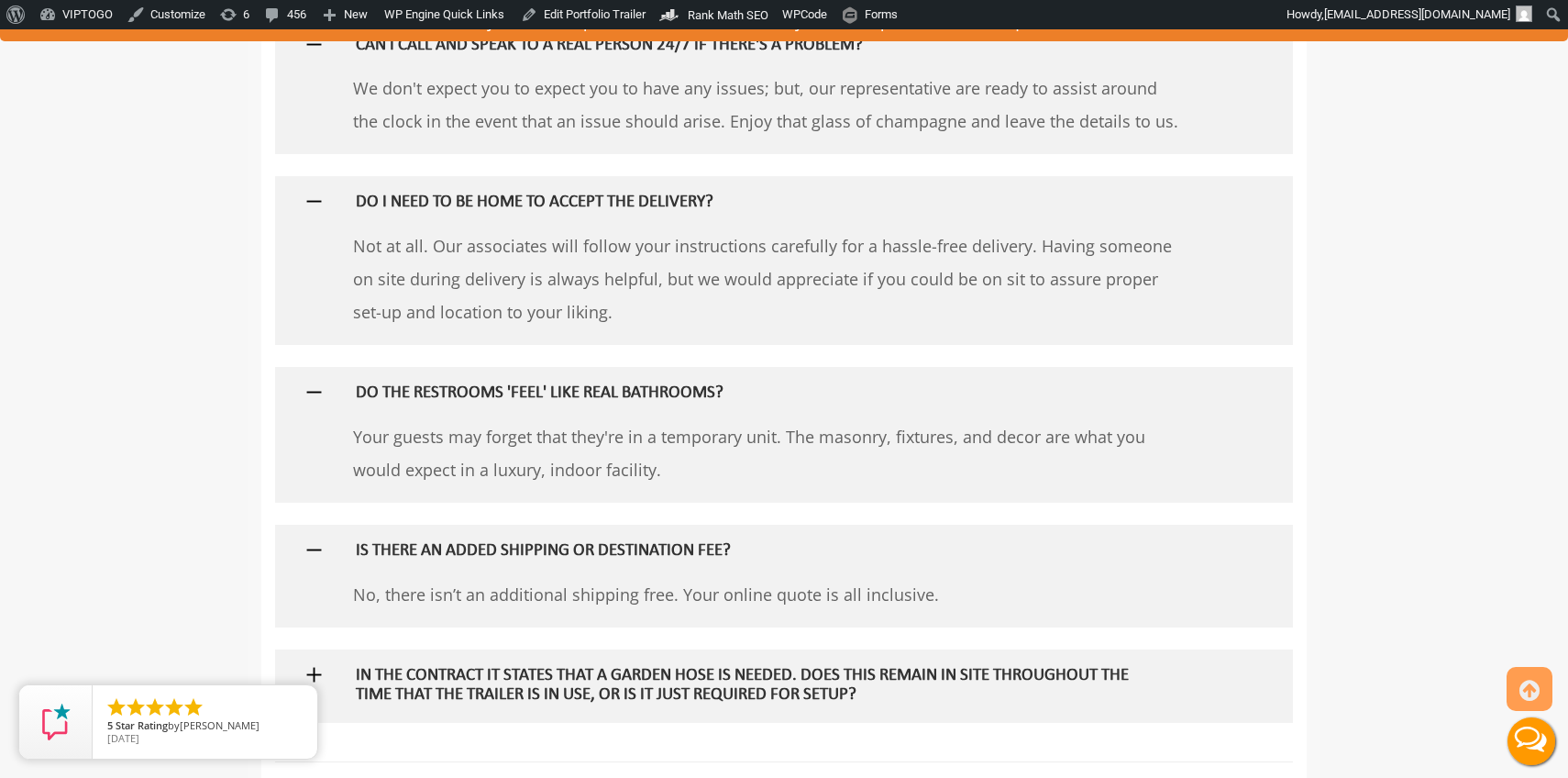
click at [455, 676] on h5 "In the contract it states that a garden hose is needed. Does this remain in sit…" at bounding box center [755, 686] width 798 height 38
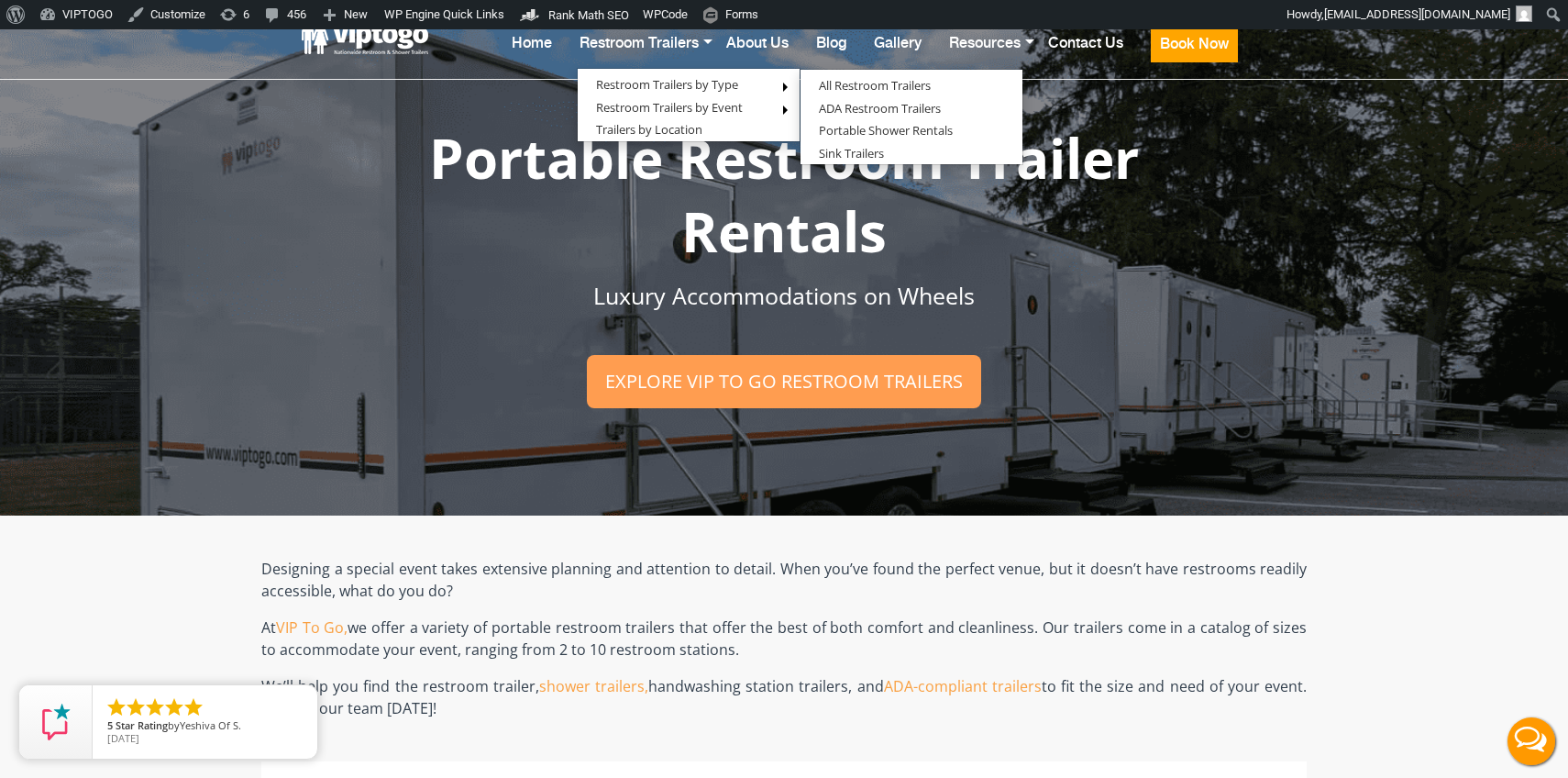
click at [788, 266] on span "Portable Restroom Trailer Rentals" at bounding box center [784, 194] width 710 height 148
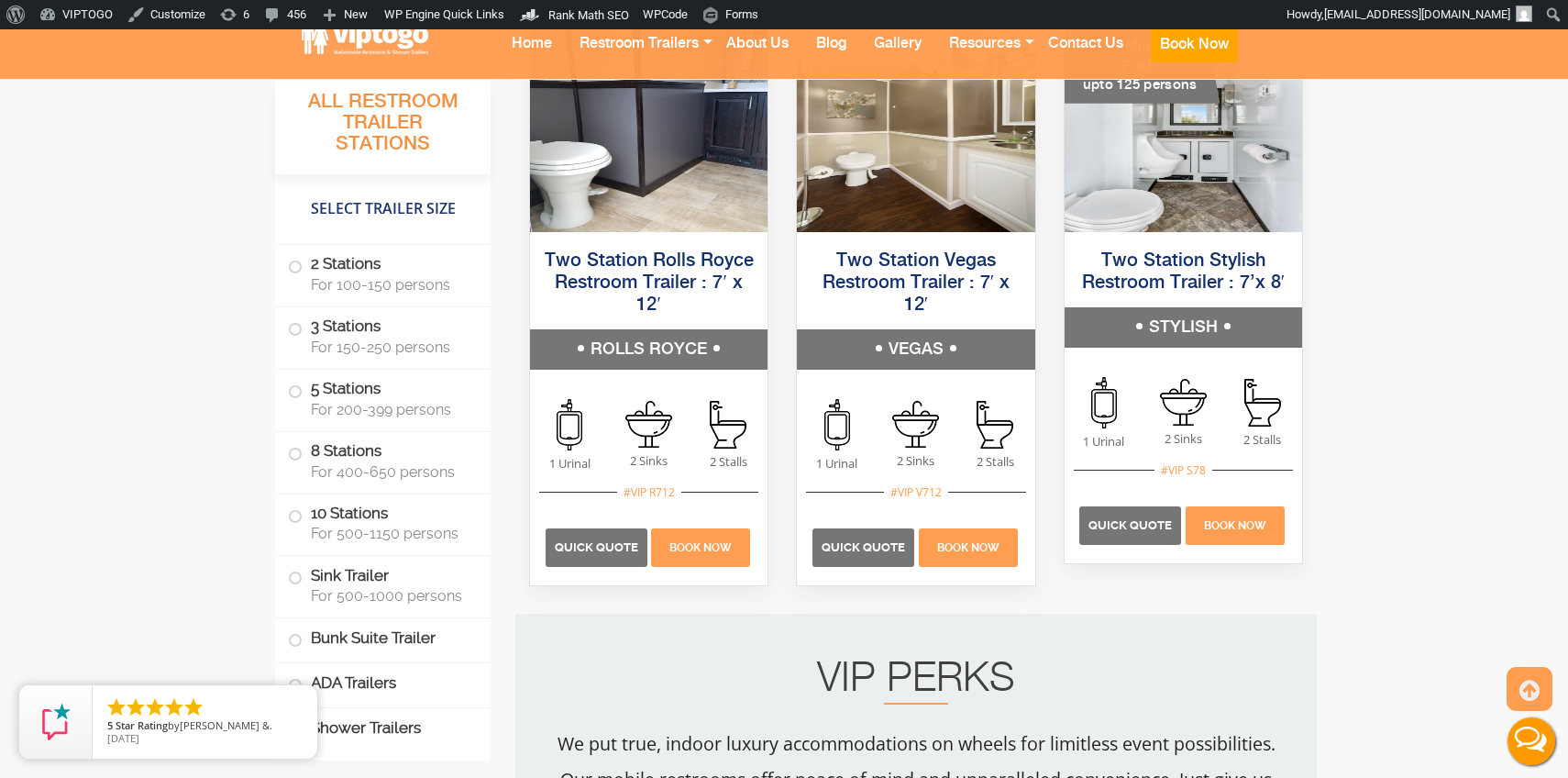
scroll to position [1454, 0]
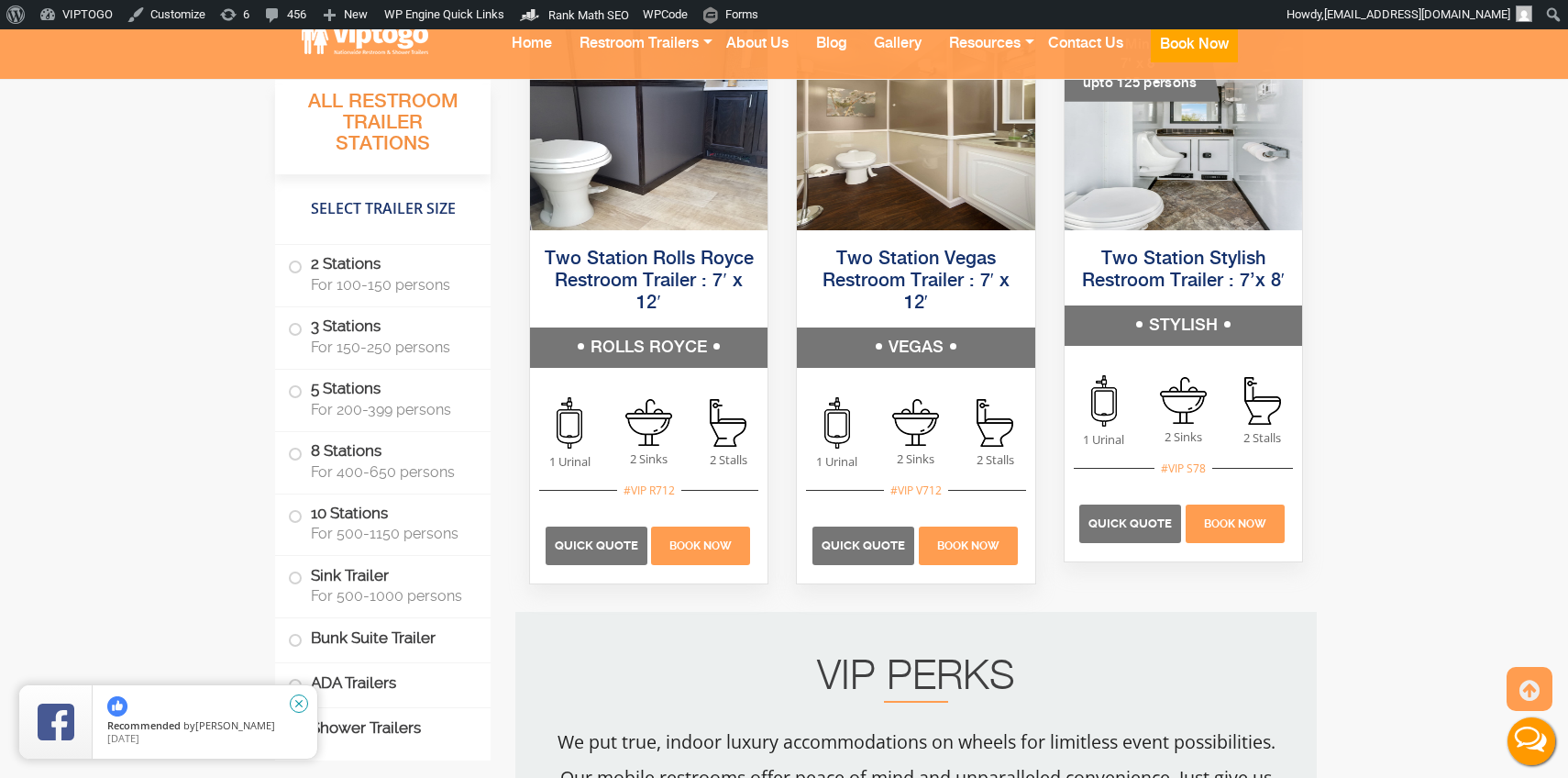
click at [300, 708] on icon "close" at bounding box center [299, 703] width 19 height 19
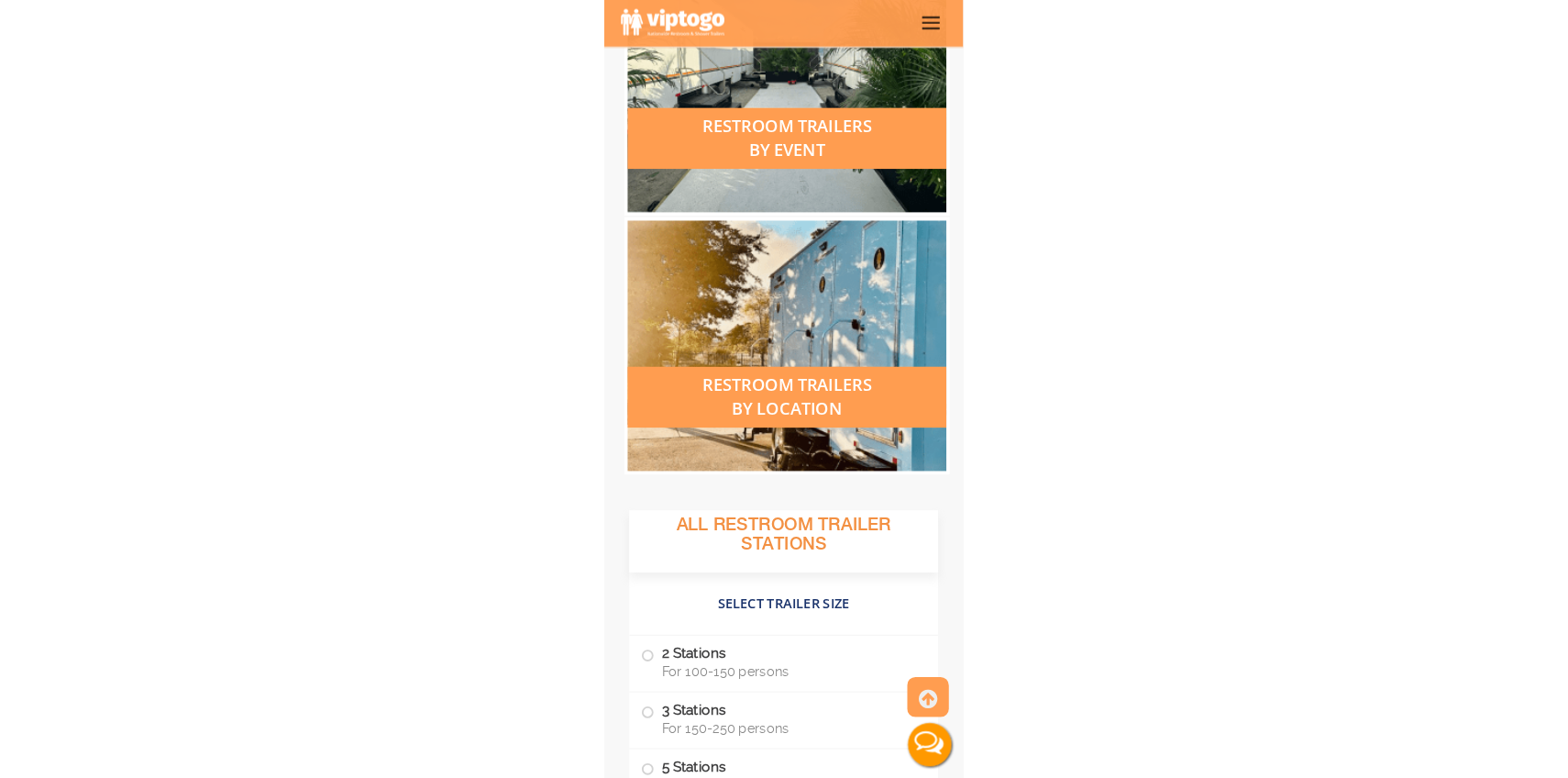
scroll to position [1304, 0]
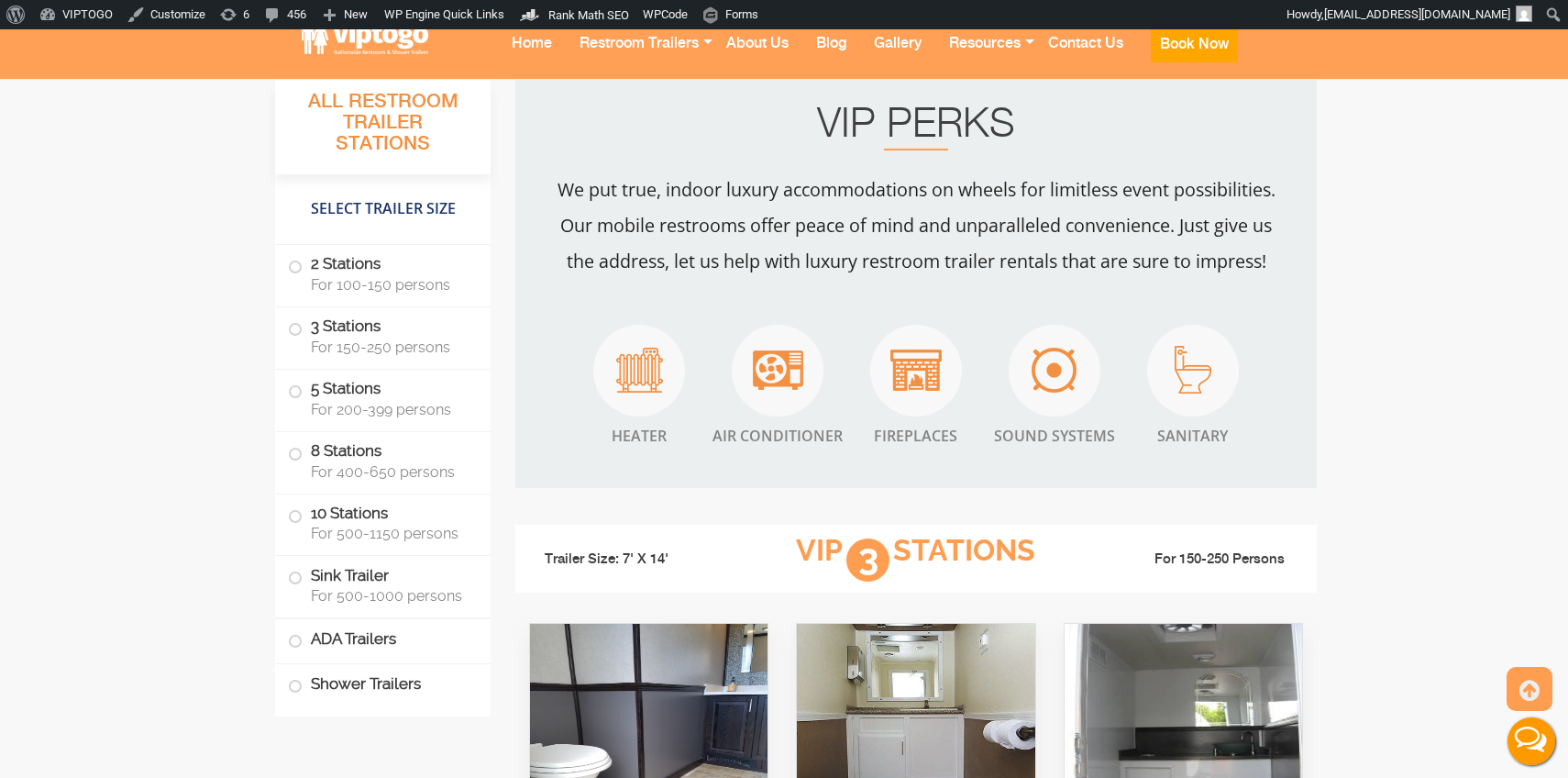
scroll to position [2010, 0]
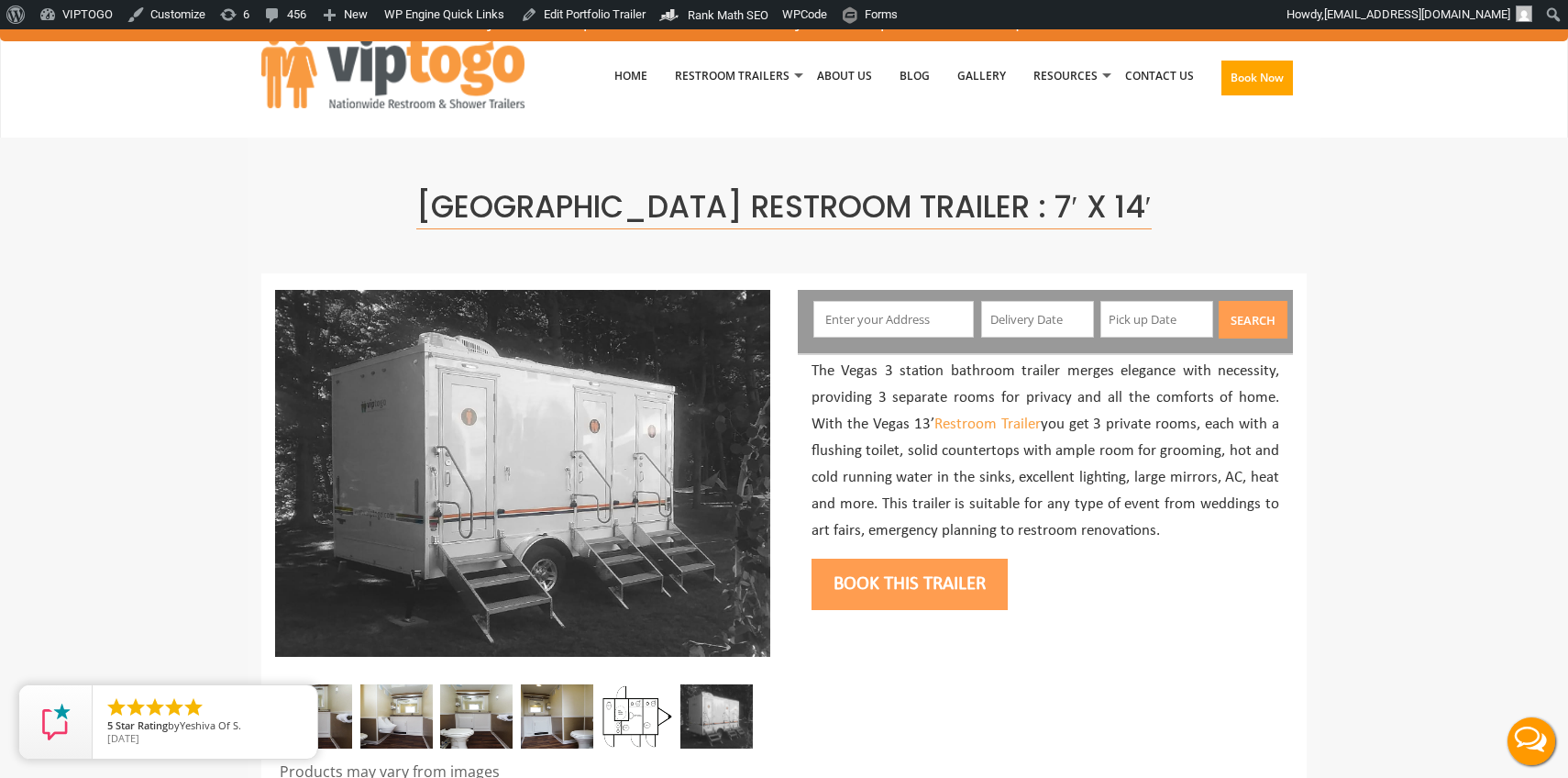
scroll to position [8, 0]
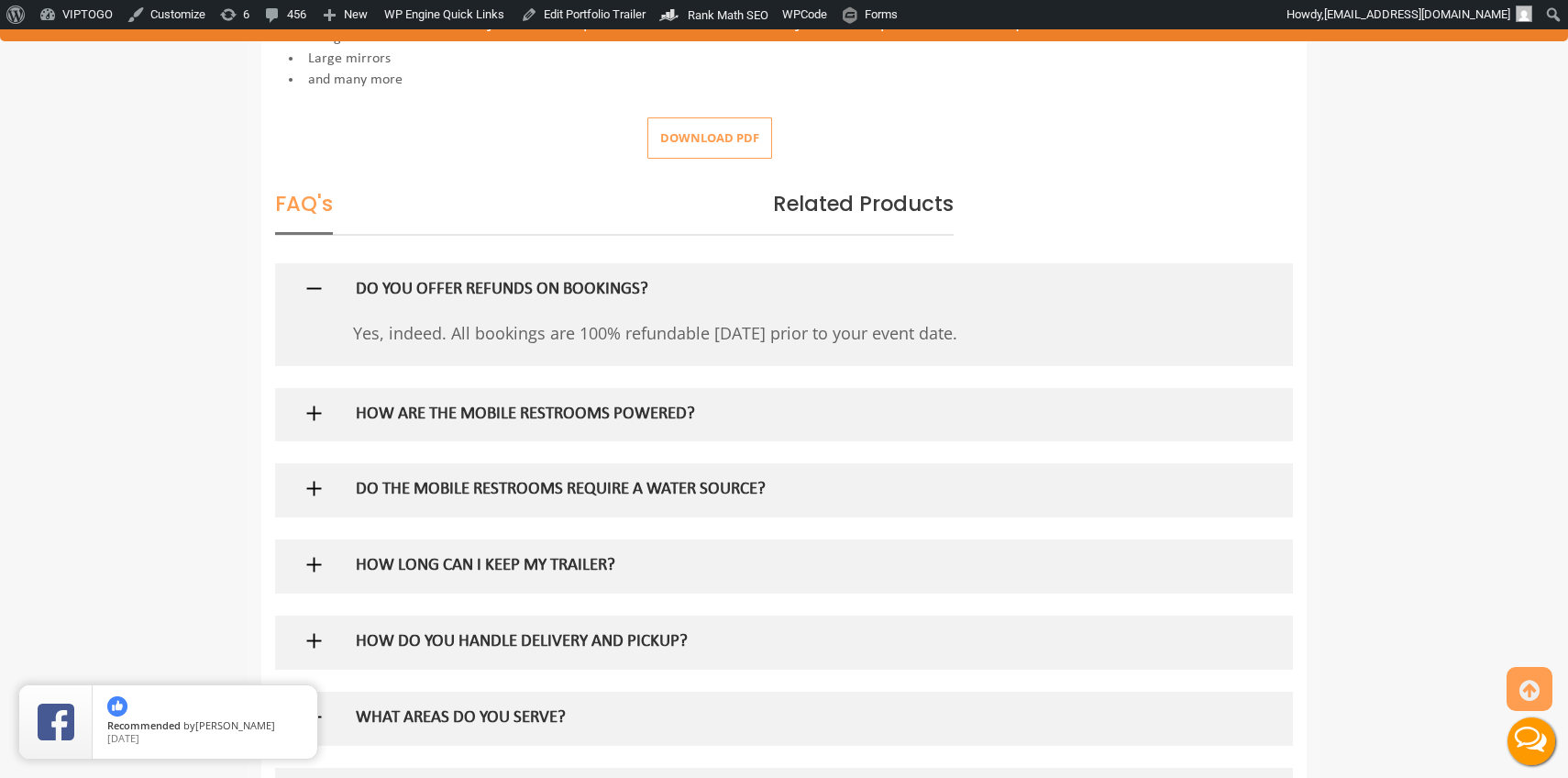
click at [886, 206] on span "Related Products" at bounding box center [864, 204] width 181 height 30
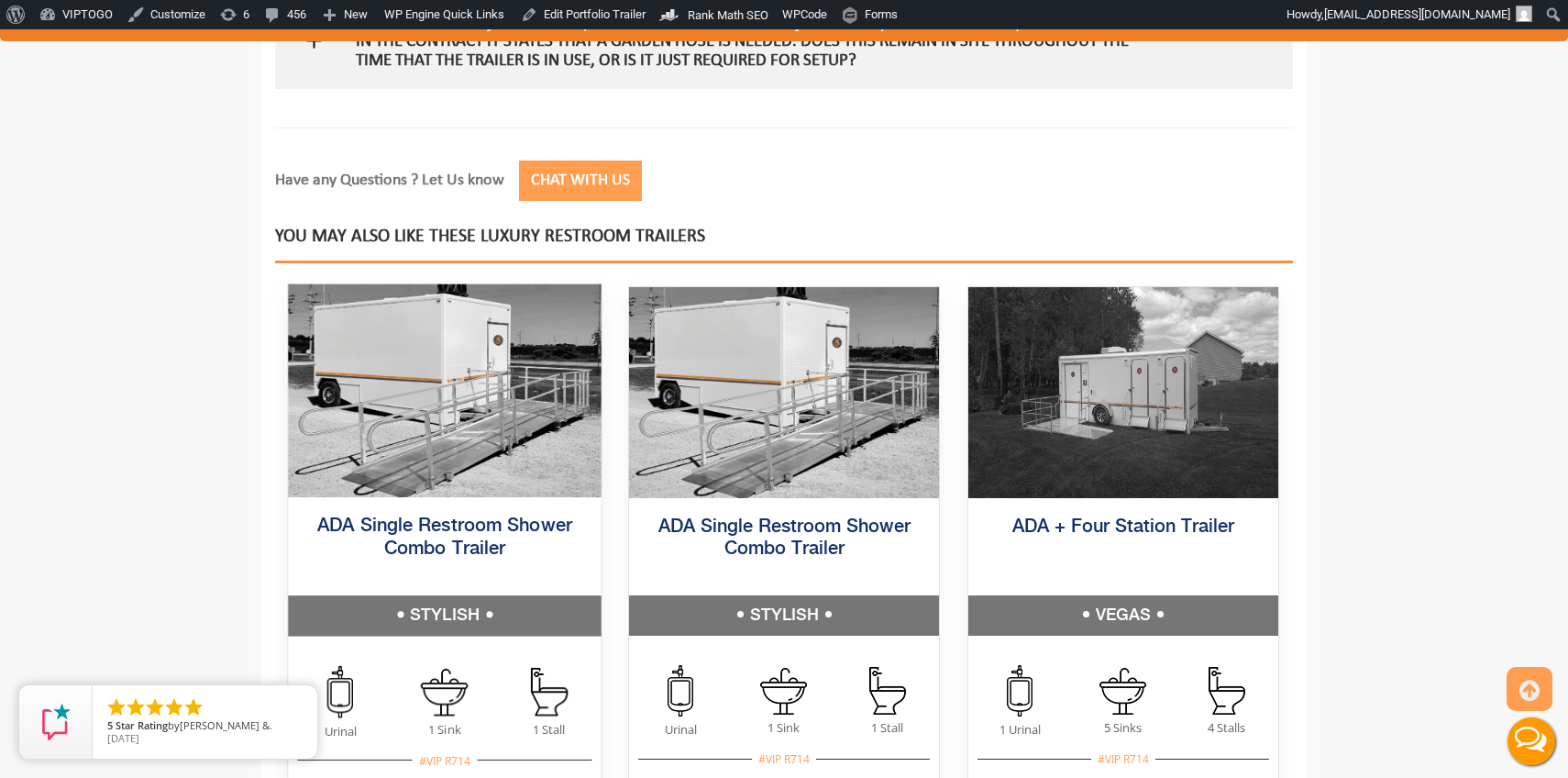
scroll to position [2430, 0]
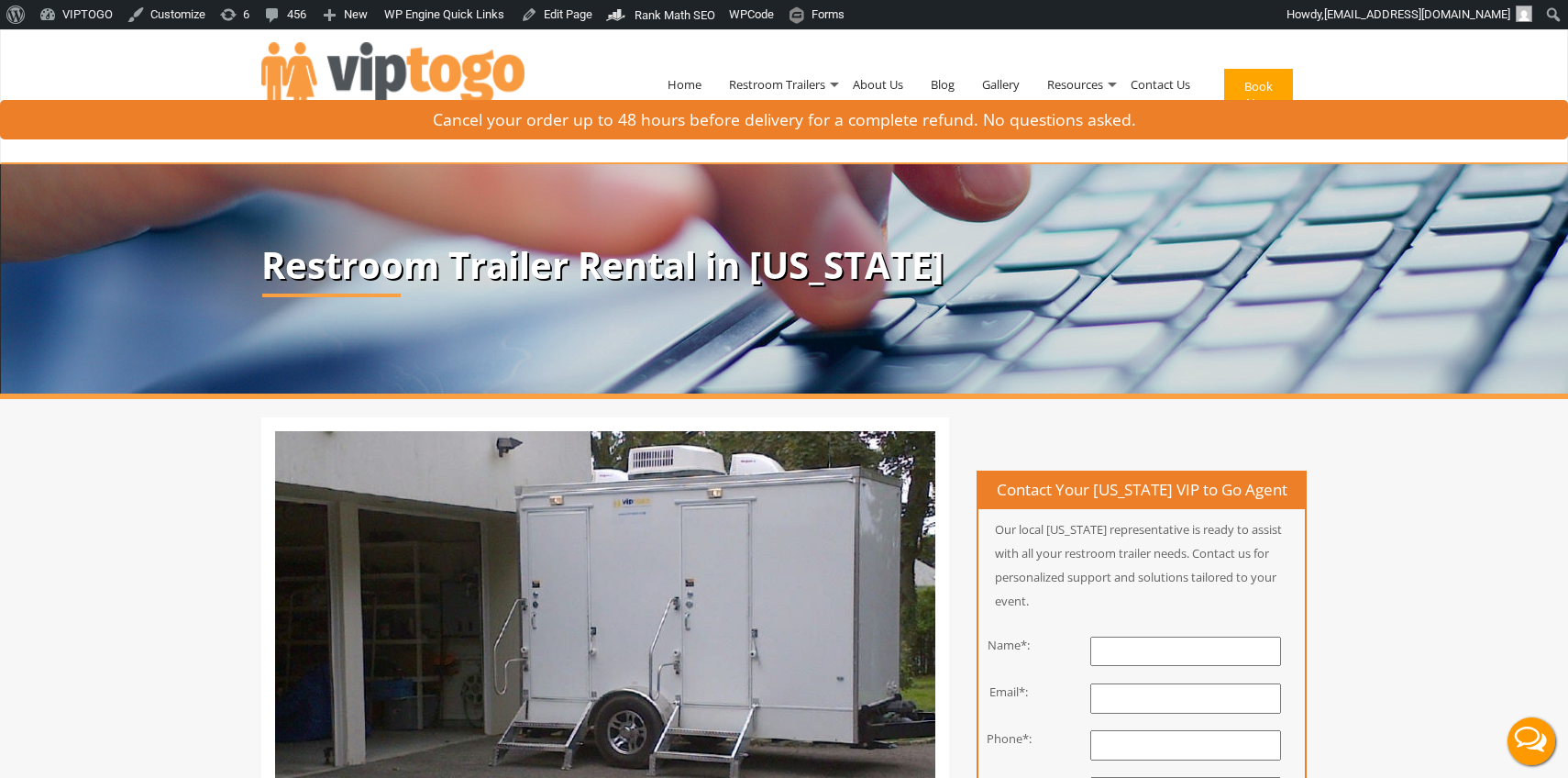
scroll to position [2742, 0]
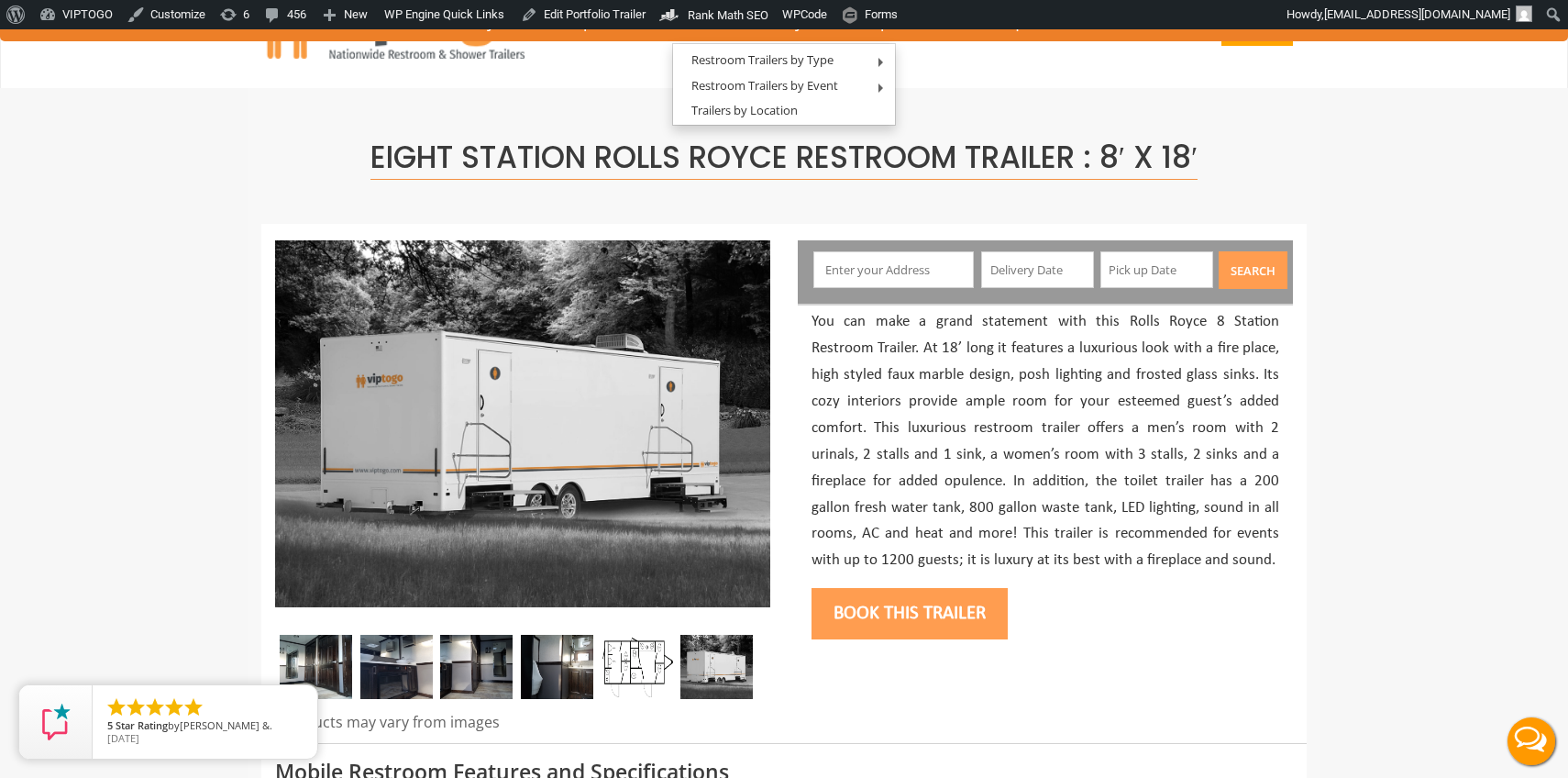
scroll to position [70, 0]
